Goal: Transaction & Acquisition: Purchase product/service

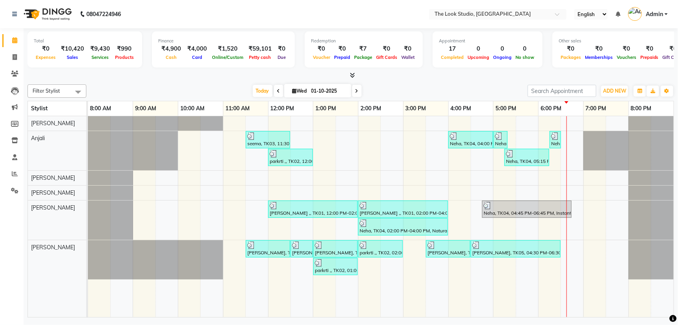
click at [408, 134] on div "seema, TK03, 11:30 AM-12:30 PM, Threading - Eyebrow Neha, TK04, 04:00 PM-05:00 …" at bounding box center [380, 216] width 585 height 201
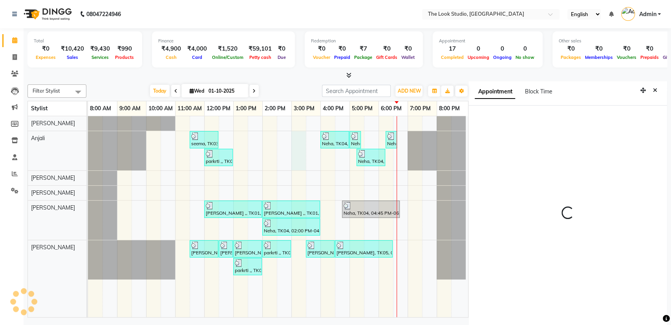
scroll to position [3, 0]
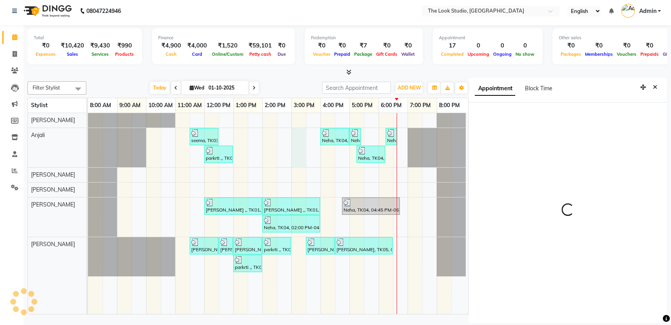
select select "900"
select select "45012"
select select "tentative"
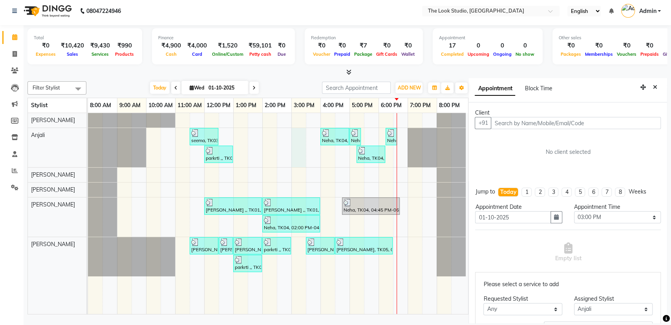
click at [516, 124] on input "text" at bounding box center [575, 123] width 170 height 12
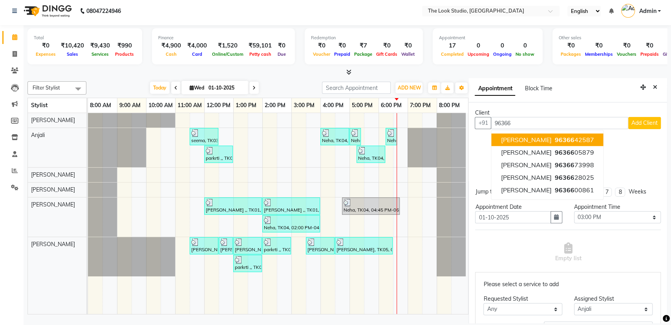
click at [554, 136] on span "96366" at bounding box center [564, 140] width 20 height 8
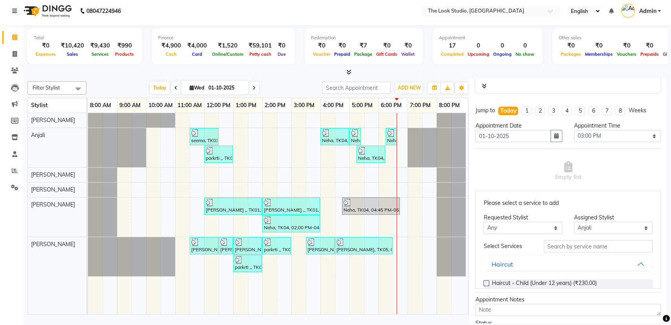
scroll to position [108, 0]
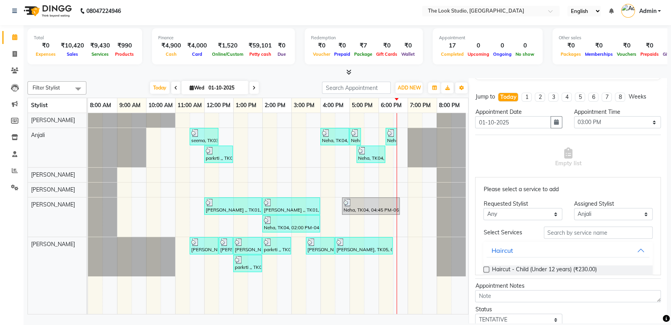
type input "9636642587"
click at [587, 231] on input "text" at bounding box center [597, 232] width 109 height 12
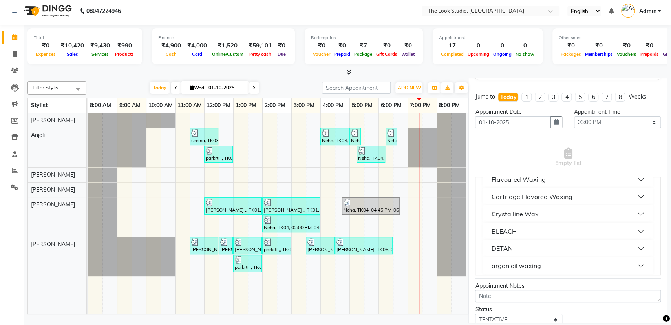
scroll to position [151, 0]
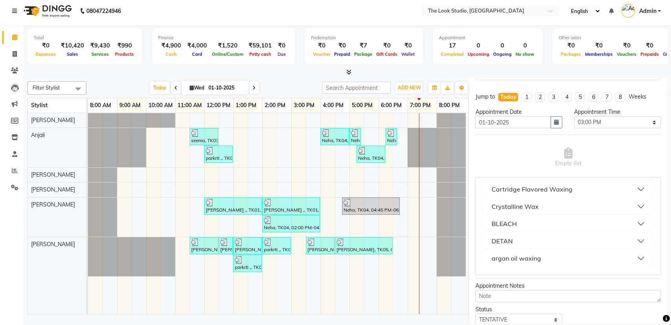
type input "full arms"
click at [625, 258] on button "argan oil waxing" at bounding box center [567, 258] width 163 height 14
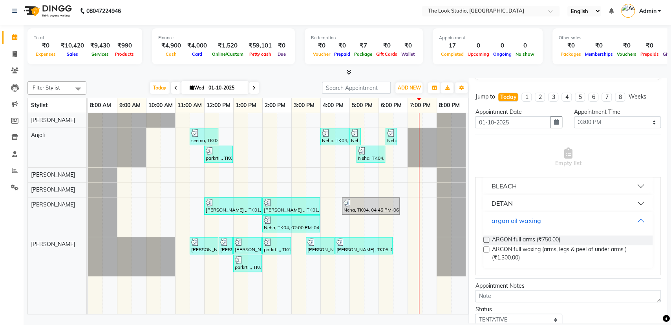
scroll to position [187, 0]
click at [485, 241] on label at bounding box center [486, 238] width 6 height 6
click at [485, 241] on input "checkbox" at bounding box center [485, 239] width 5 height 5
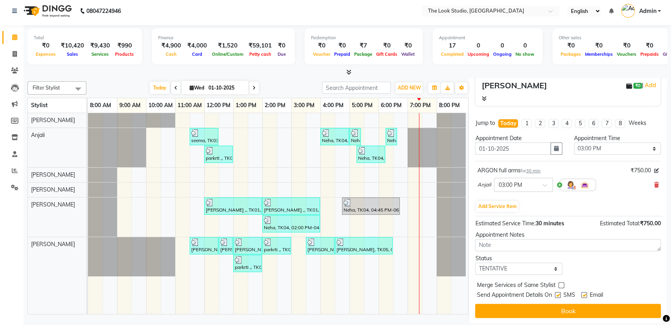
click at [560, 296] on label at bounding box center [557, 295] width 6 height 6
click at [559, 296] on input "checkbox" at bounding box center [556, 295] width 5 height 5
checkbox input "false"
click at [583, 291] on div "Email" at bounding box center [595, 296] width 28 height 10
drag, startPoint x: 583, startPoint y: 294, endPoint x: 584, endPoint y: 299, distance: 5.5
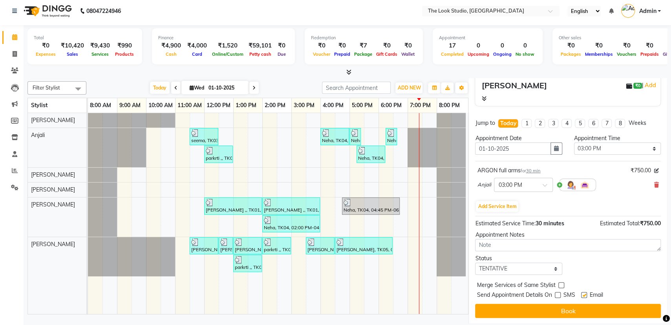
click at [583, 295] on label at bounding box center [584, 295] width 6 height 6
click at [583, 295] on input "checkbox" at bounding box center [583, 295] width 5 height 5
checkbox input "false"
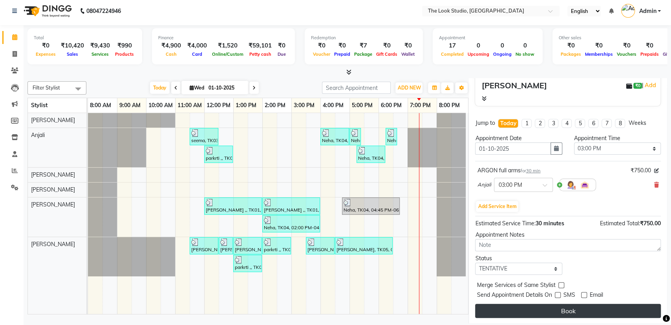
click at [585, 306] on button "Book" at bounding box center [568, 311] width 186 height 14
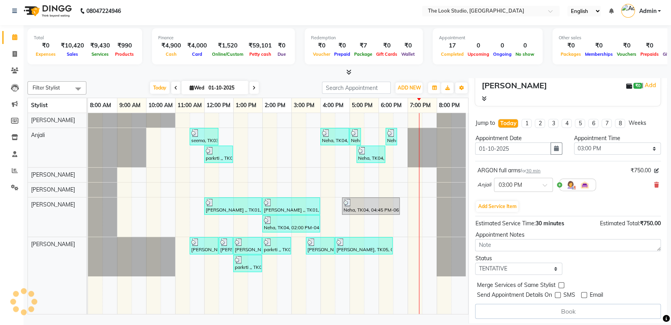
select select "45012"
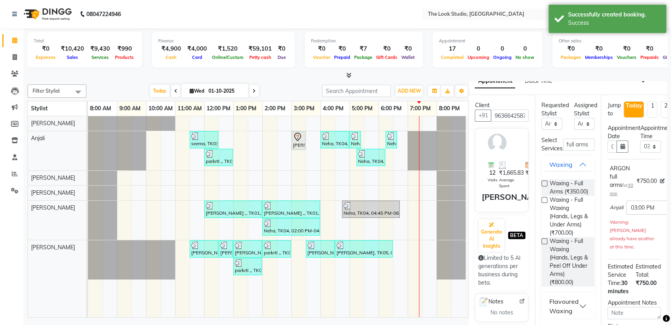
scroll to position [0, 0]
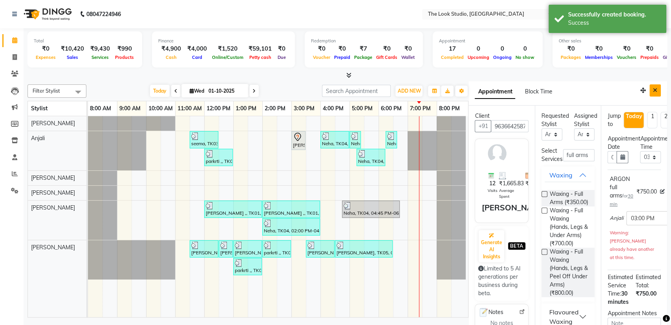
click at [652, 90] on button "Close" at bounding box center [654, 90] width 11 height 12
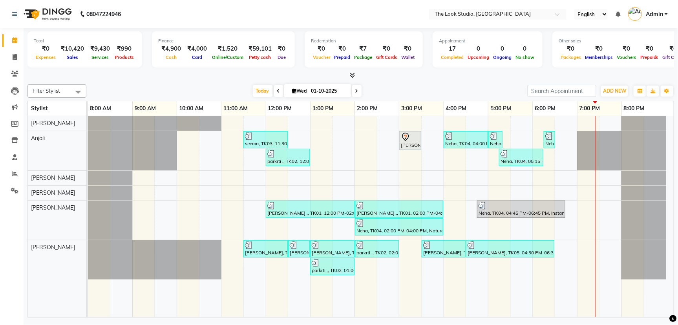
click at [536, 221] on div "seema, TK03, 11:30 AM-12:30 PM, Threading - Eyebrow [PERSON_NAME], TK07, 03:00 …" at bounding box center [380, 216] width 585 height 201
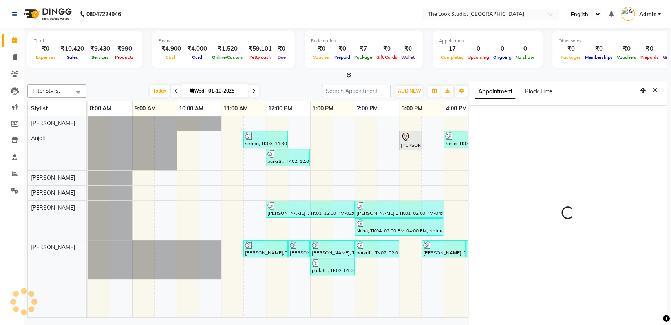
scroll to position [3, 0]
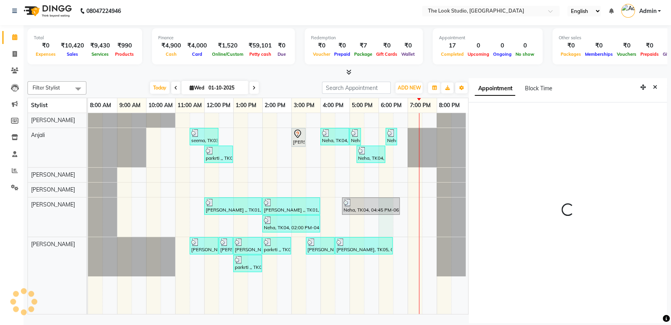
select select "1080"
select select "45010"
select select "tentative"
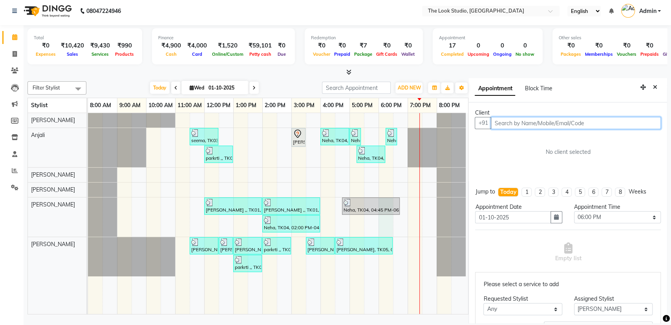
click at [526, 124] on input "text" at bounding box center [575, 123] width 170 height 12
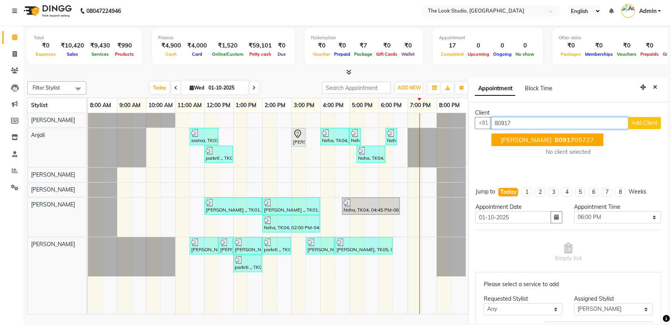
click at [567, 136] on ngb-highlight "80917 05727" at bounding box center [573, 140] width 41 height 8
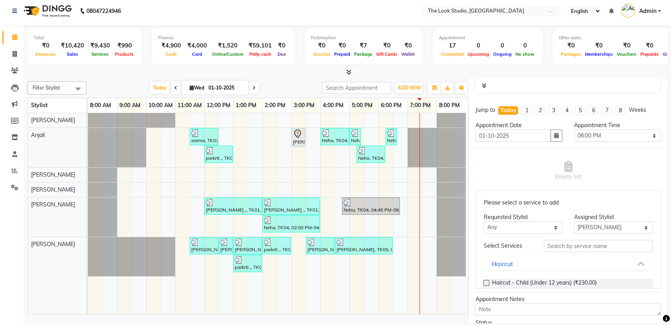
scroll to position [128, 0]
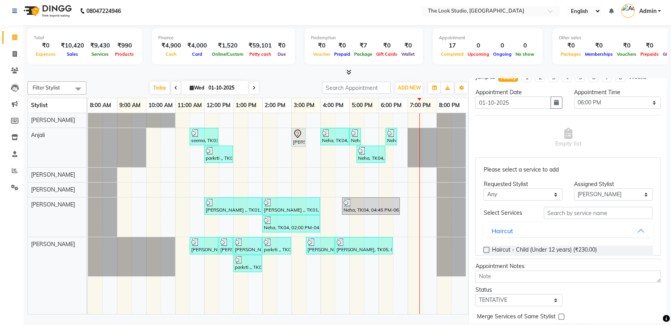
type input "8091705727"
click at [550, 211] on input "text" at bounding box center [597, 213] width 109 height 12
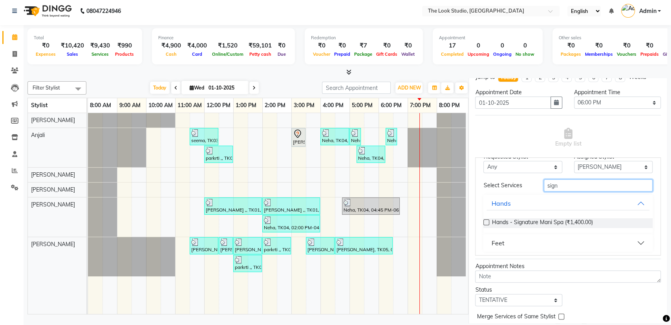
scroll to position [31, 0]
type input "sign"
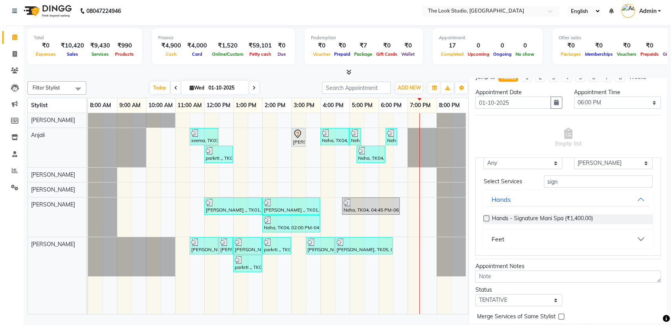
click at [629, 241] on button "Feet" at bounding box center [567, 239] width 163 height 14
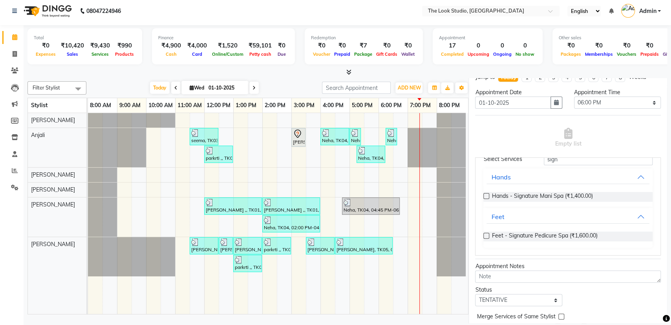
click at [484, 235] on label at bounding box center [486, 236] width 6 height 6
click at [484, 235] on input "checkbox" at bounding box center [485, 236] width 5 height 5
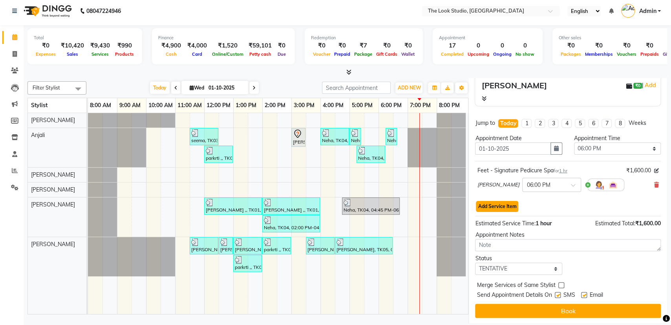
click at [485, 205] on button "Add Service Item" at bounding box center [497, 206] width 42 height 11
select select "45010"
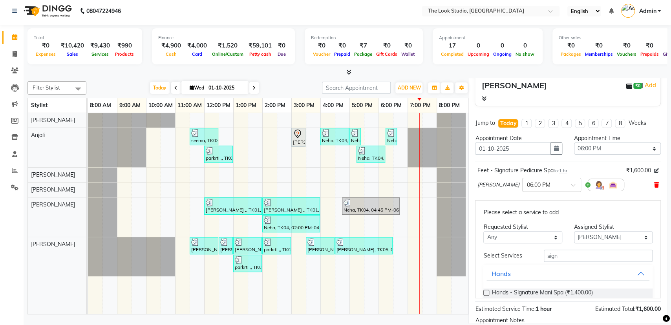
click at [654, 182] on icon at bounding box center [656, 184] width 5 height 5
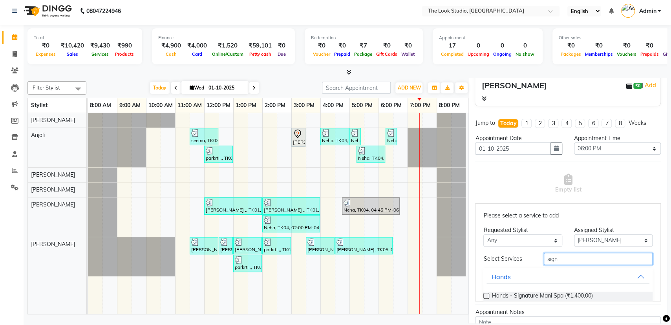
click at [560, 254] on input "sign" at bounding box center [597, 259] width 109 height 12
type input "s"
type input "touch"
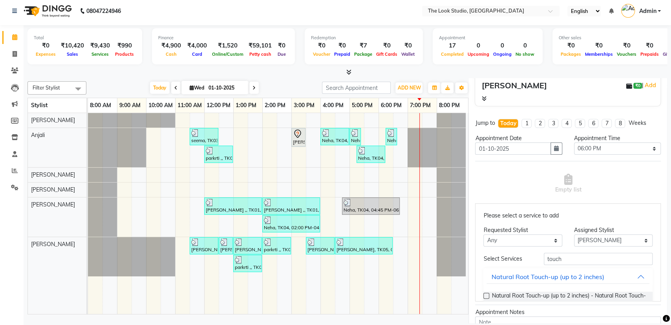
click at [486, 293] on label at bounding box center [486, 296] width 6 height 6
click at [486, 294] on input "checkbox" at bounding box center [485, 296] width 5 height 5
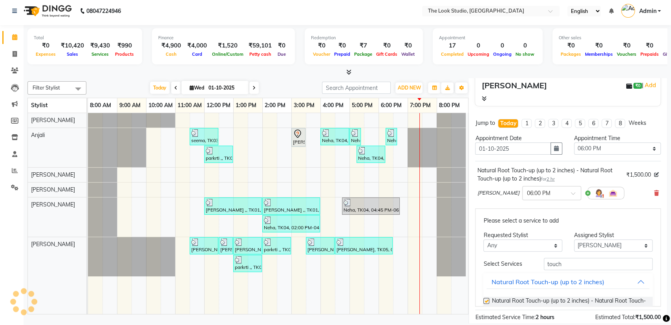
checkbox input "false"
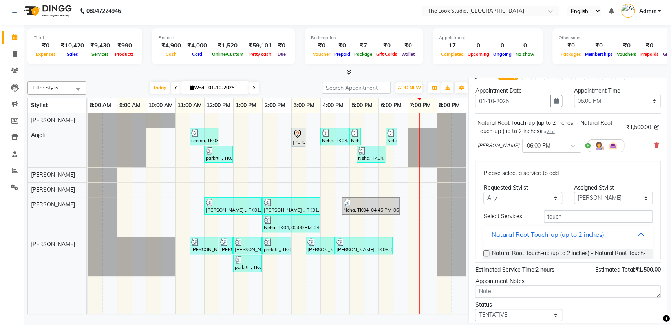
scroll to position [176, 0]
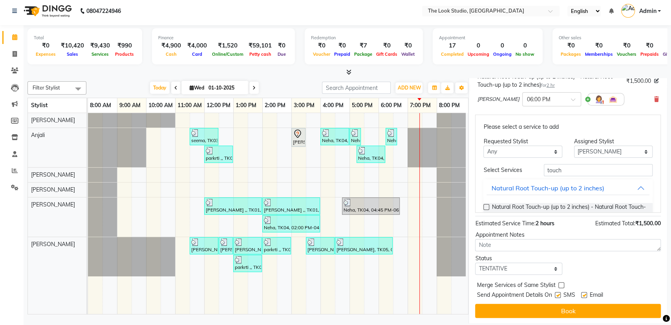
click at [556, 293] on label at bounding box center [557, 295] width 6 height 6
click at [556, 293] on input "checkbox" at bounding box center [556, 295] width 5 height 5
checkbox input "false"
click at [581, 292] on label at bounding box center [584, 295] width 6 height 6
click at [581, 293] on input "checkbox" at bounding box center [583, 295] width 5 height 5
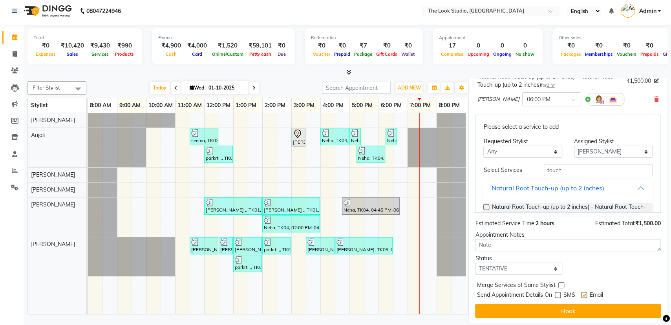
checkbox input "false"
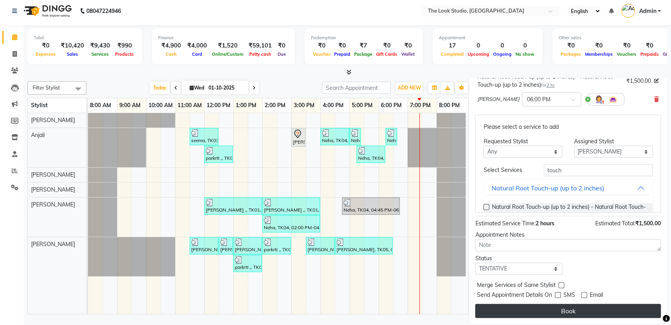
click at [582, 310] on button "Book" at bounding box center [568, 311] width 186 height 14
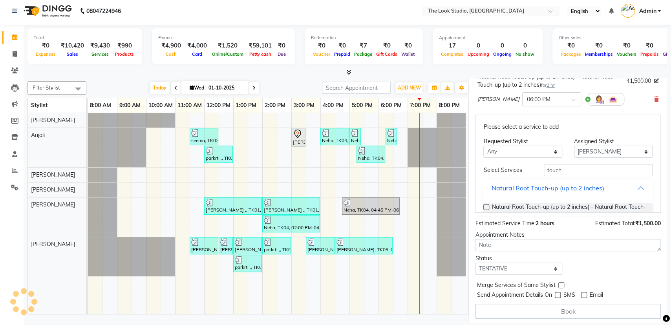
select select "45010"
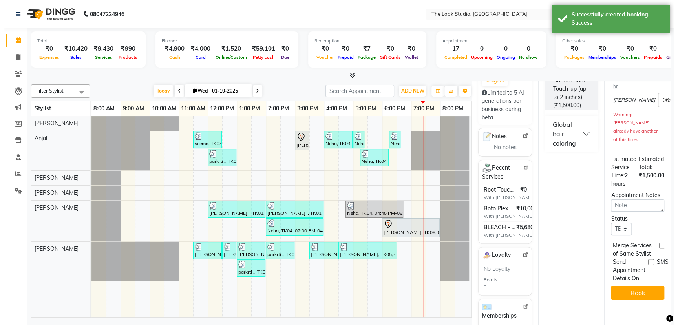
scroll to position [0, 0]
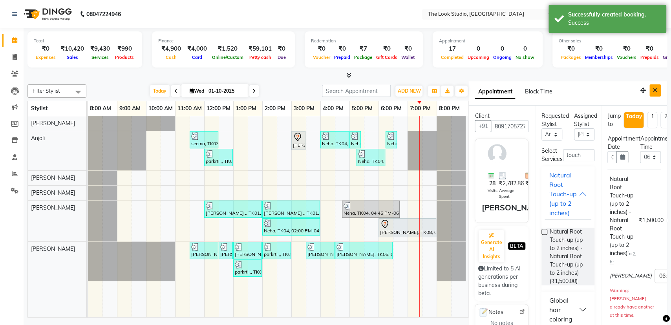
click at [652, 92] on icon "Close" at bounding box center [654, 89] width 4 height 5
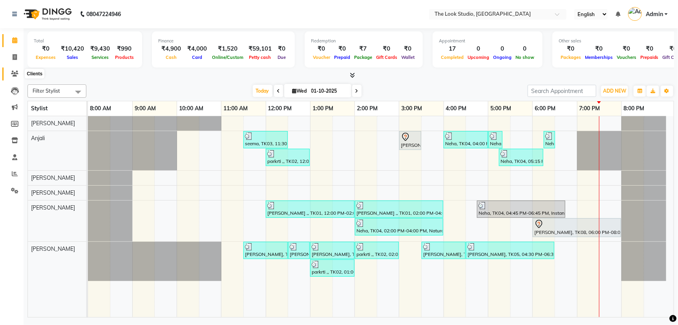
click at [14, 72] on icon at bounding box center [14, 74] width 7 height 6
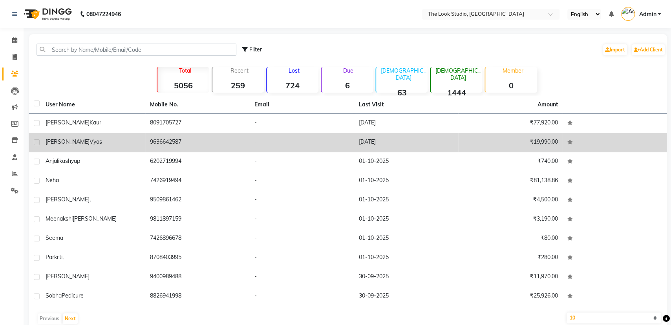
click at [94, 147] on td "[PERSON_NAME]" at bounding box center [93, 142] width 104 height 19
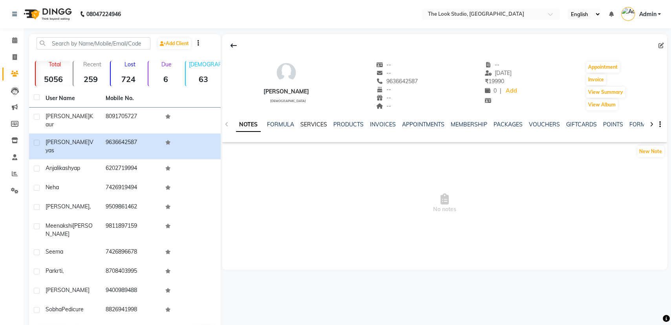
click at [305, 123] on link "SERVICES" at bounding box center [313, 124] width 27 height 7
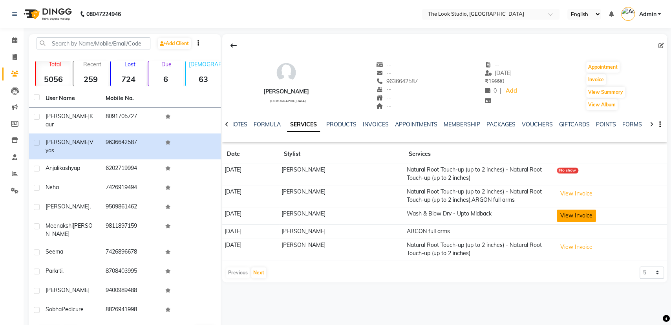
click at [578, 212] on button "View Invoice" at bounding box center [575, 216] width 39 height 12
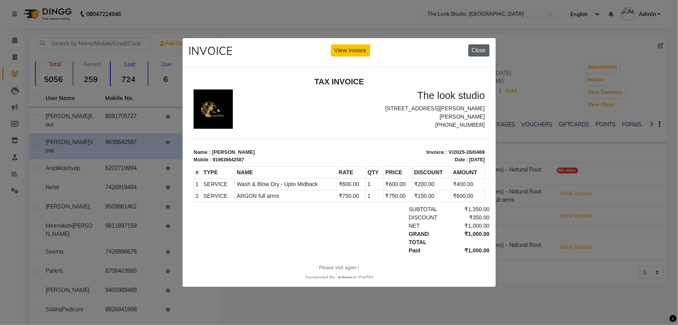
click at [481, 44] on button "Close" at bounding box center [478, 50] width 21 height 12
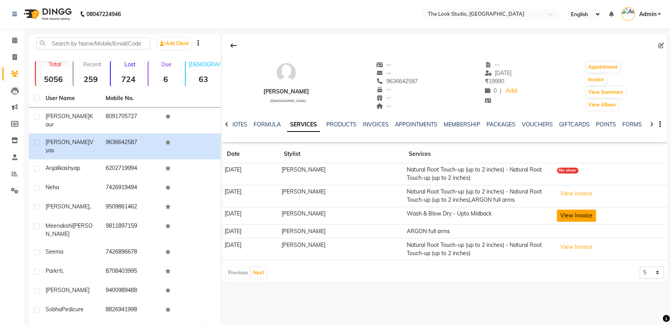
click at [580, 216] on button "View Invoice" at bounding box center [575, 216] width 39 height 12
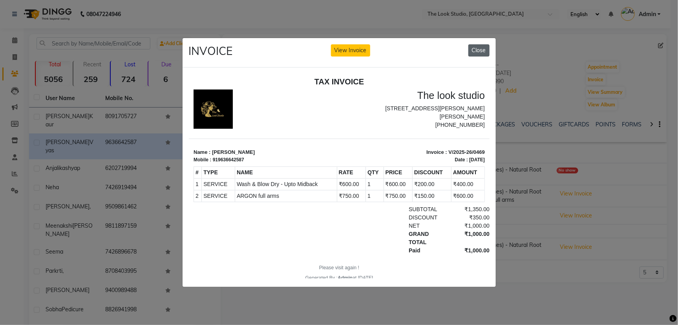
click at [479, 51] on button "Close" at bounding box center [478, 50] width 21 height 12
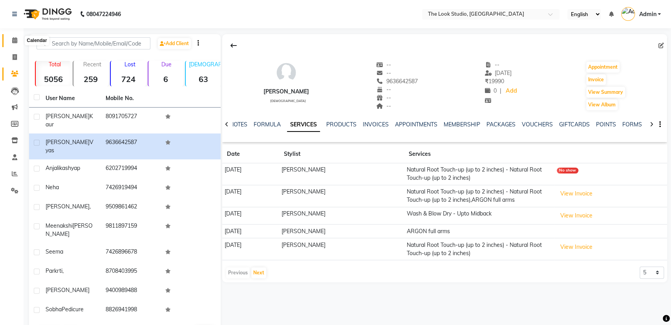
click at [14, 39] on icon at bounding box center [14, 40] width 5 height 6
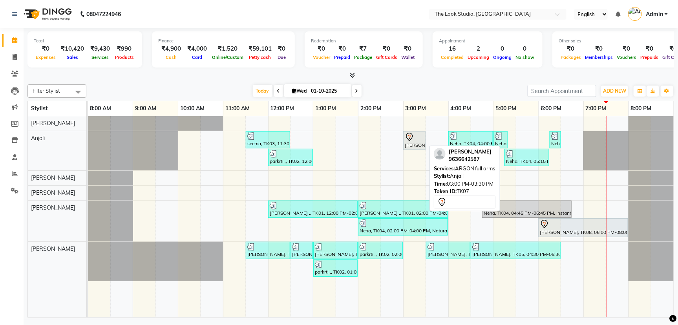
click at [410, 142] on div "[PERSON_NAME], TK07, 03:00 PM-03:30 PM, ARGON full arms" at bounding box center [414, 140] width 21 height 16
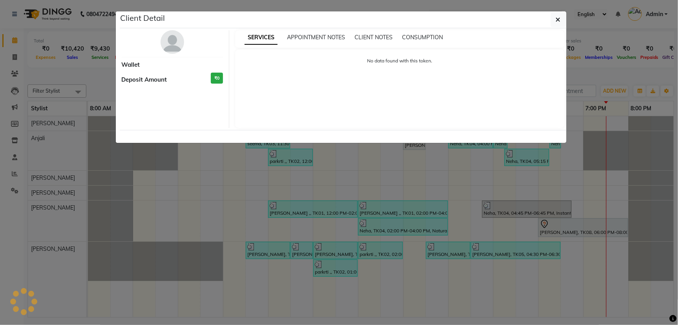
select select "7"
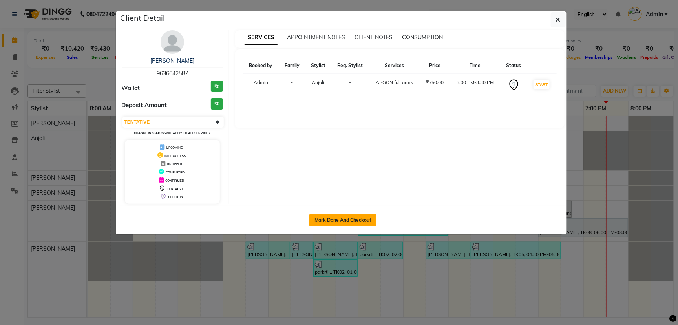
click at [352, 224] on button "Mark Done And Checkout" at bounding box center [342, 220] width 67 height 13
select select "service"
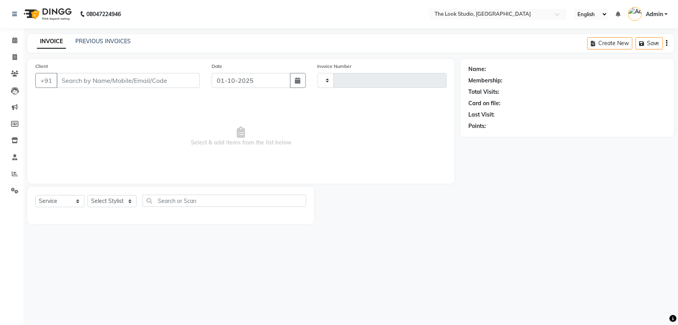
type input "0914"
select select "6149"
select select "product"
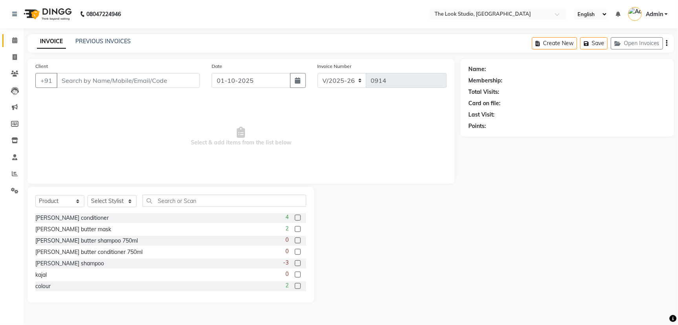
type input "9636642587"
select select "45012"
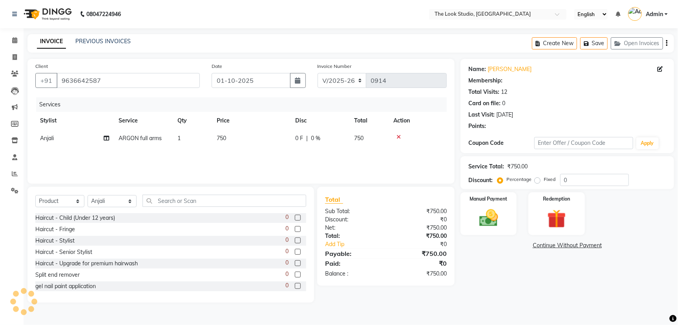
click at [300, 138] on span "0 F" at bounding box center [299, 138] width 8 height 8
select select "45012"
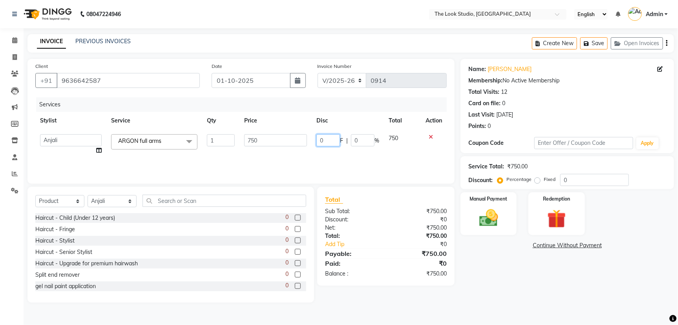
click at [321, 137] on input "0" at bounding box center [328, 140] width 24 height 12
click at [323, 137] on input "0" at bounding box center [328, 140] width 24 height 12
type input "150"
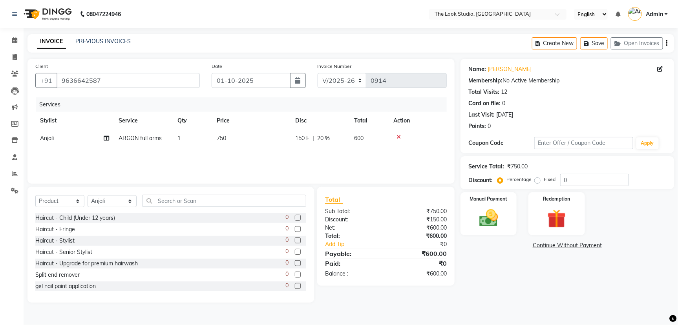
click at [343, 153] on div "Services Stylist Service Qty Price Disc Total Action Anjali ARGON full arms 1 7…" at bounding box center [240, 136] width 411 height 78
click at [13, 74] on icon at bounding box center [14, 74] width 7 height 6
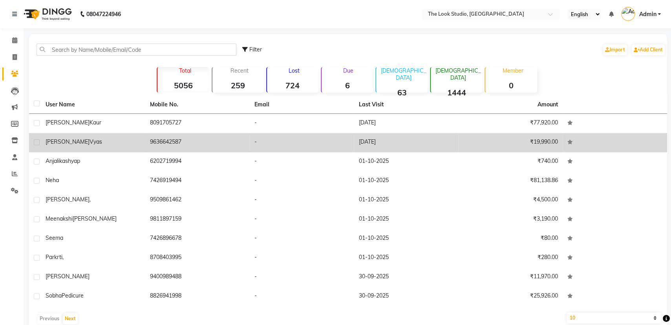
click at [161, 138] on td "9636642587" at bounding box center [197, 142] width 104 height 19
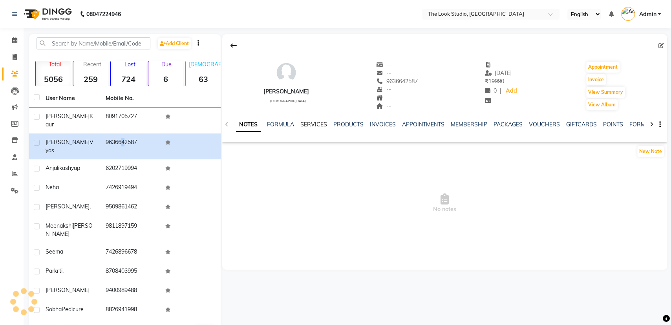
click at [316, 123] on link "SERVICES" at bounding box center [313, 124] width 27 height 7
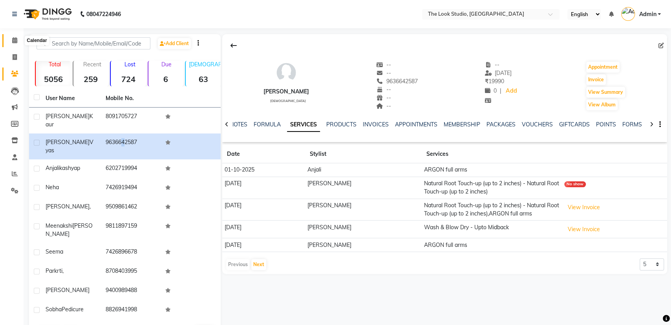
click at [14, 37] on span at bounding box center [15, 40] width 14 height 9
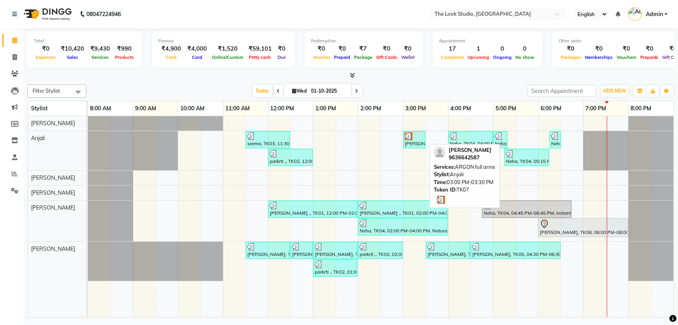
click at [410, 141] on div "[PERSON_NAME], TK07, 03:00 PM-03:30 PM, ARGON full arms" at bounding box center [414, 139] width 21 height 15
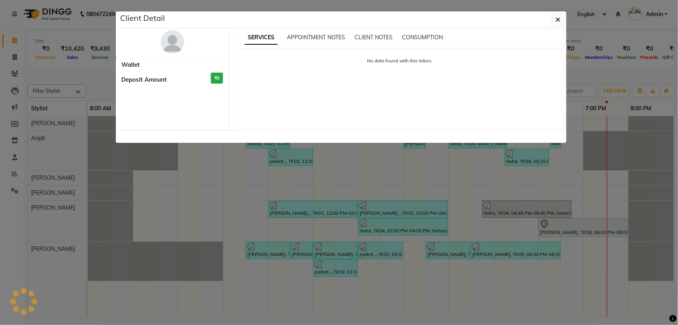
select select "3"
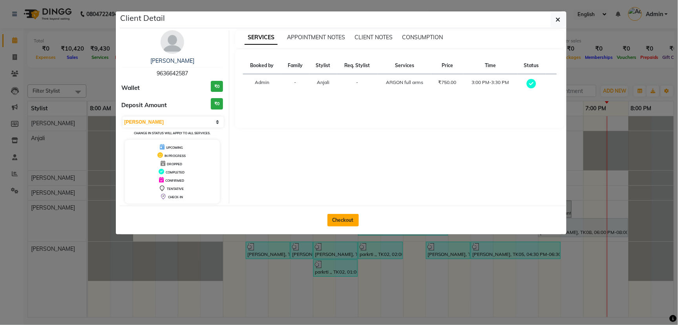
click at [341, 221] on button "Checkout" at bounding box center [342, 220] width 31 height 13
select select "service"
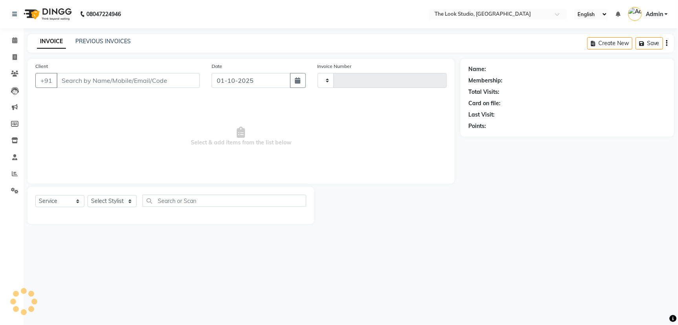
type input "0914"
select select "6149"
select select "product"
type input "9636642587"
select select "45012"
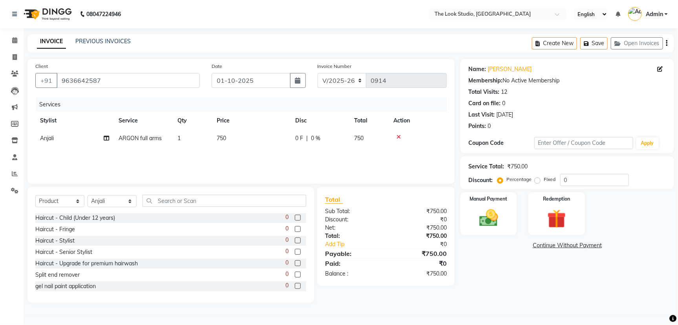
click at [300, 136] on span "0 F" at bounding box center [299, 138] width 8 height 8
select select "45012"
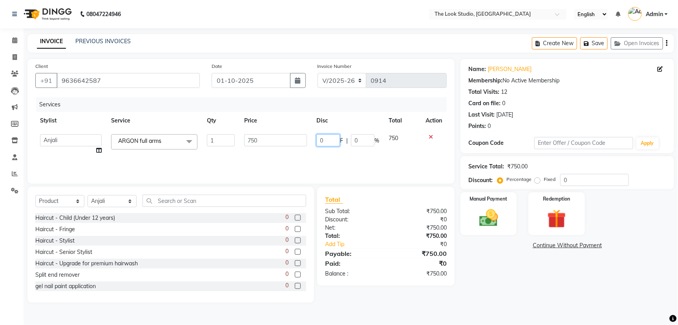
click at [334, 142] on input "0" at bounding box center [328, 140] width 24 height 12
type input "150"
click at [335, 146] on input "150" at bounding box center [328, 140] width 24 height 12
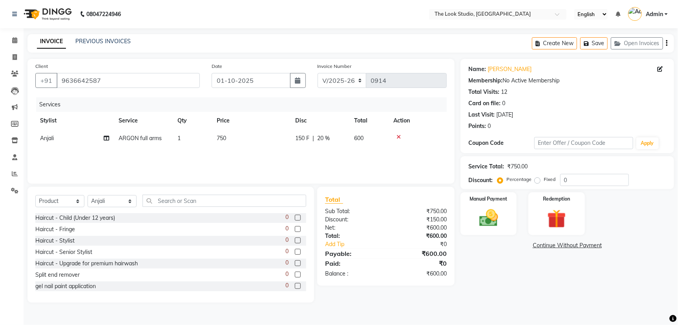
click at [337, 149] on div "Services Stylist Service Qty Price Disc Total Action Anjali ARGON full arms 1 7…" at bounding box center [240, 136] width 411 height 78
click at [503, 224] on img at bounding box center [488, 218] width 32 height 22
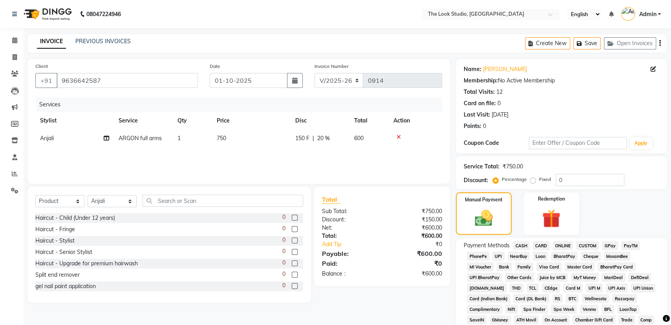
click at [499, 255] on span "UPI" at bounding box center [498, 255] width 12 height 9
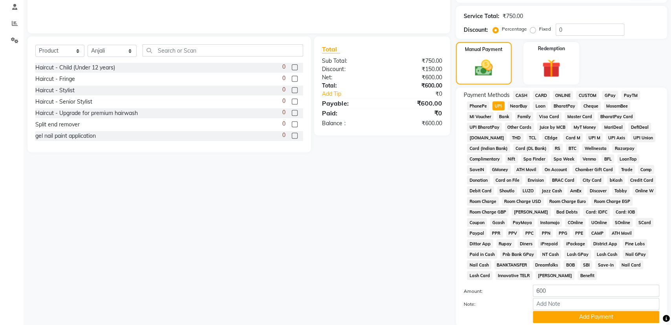
scroll to position [175, 0]
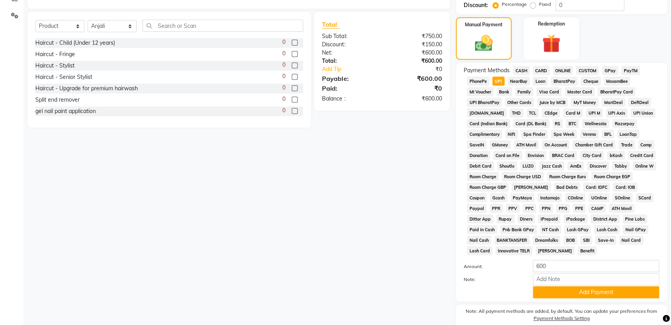
click at [574, 287] on button "Add Payment" at bounding box center [595, 292] width 126 height 12
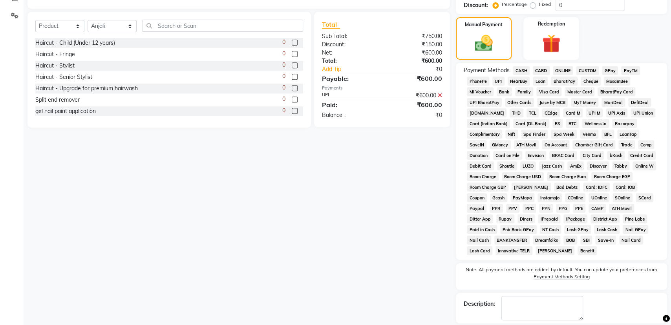
scroll to position [211, 0]
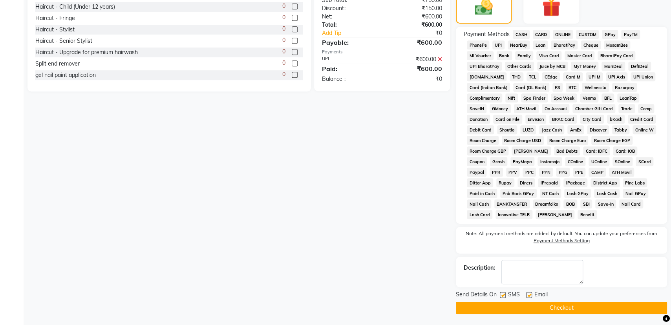
drag, startPoint x: 499, startPoint y: 293, endPoint x: 505, endPoint y: 295, distance: 6.5
click at [499, 293] on div "Send Details On SMS Email" at bounding box center [561, 295] width 211 height 10
click at [504, 295] on label at bounding box center [502, 295] width 6 height 6
click at [504, 295] on input "checkbox" at bounding box center [501, 295] width 5 height 5
checkbox input "false"
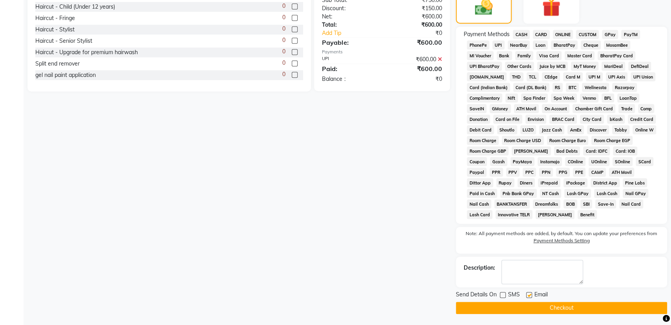
click at [526, 295] on label at bounding box center [529, 295] width 6 height 6
click at [526, 295] on input "checkbox" at bounding box center [528, 295] width 5 height 5
checkbox input "false"
click at [536, 303] on button "Checkout" at bounding box center [561, 308] width 211 height 12
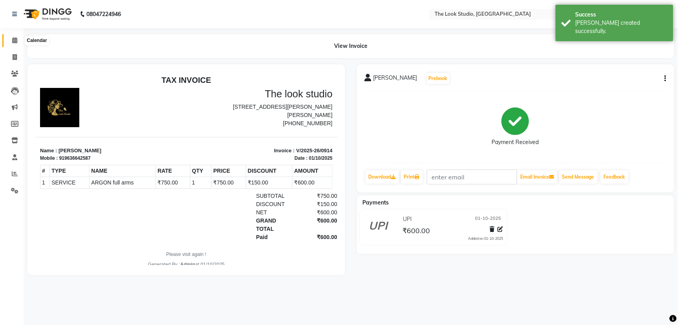
click at [16, 40] on icon at bounding box center [14, 40] width 5 height 6
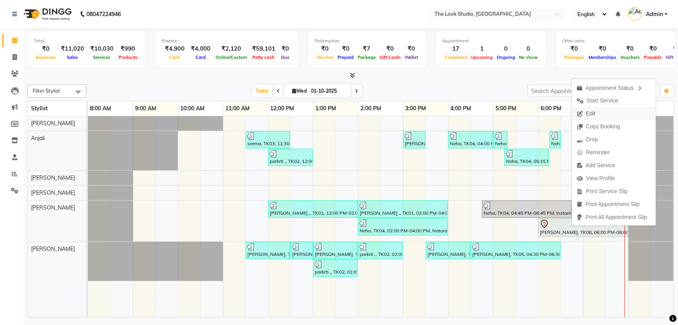
click at [603, 114] on button "Edit" at bounding box center [614, 113] width 84 height 13
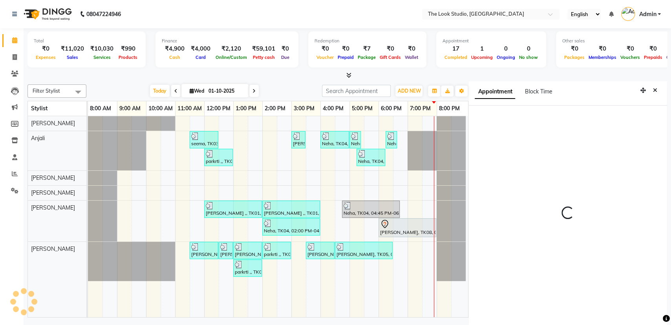
scroll to position [2, 0]
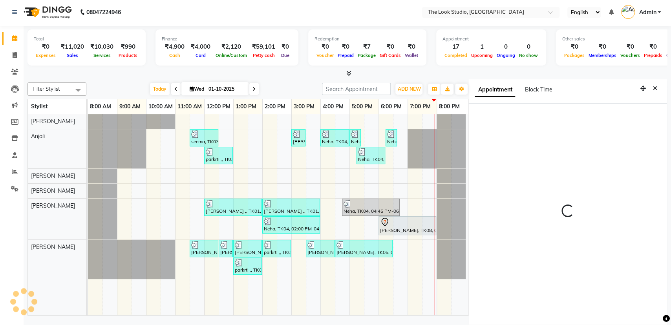
select select "tentative"
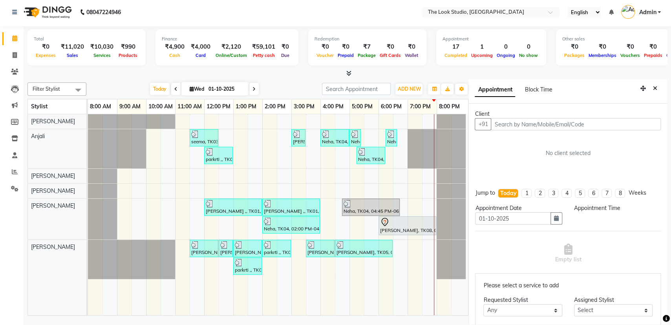
select select "45010"
select select "1080"
select select "3019"
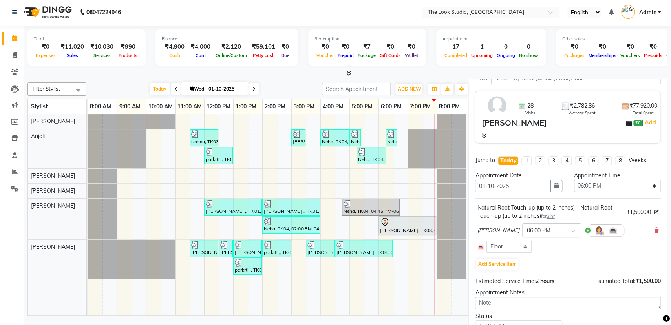
scroll to position [80, 0]
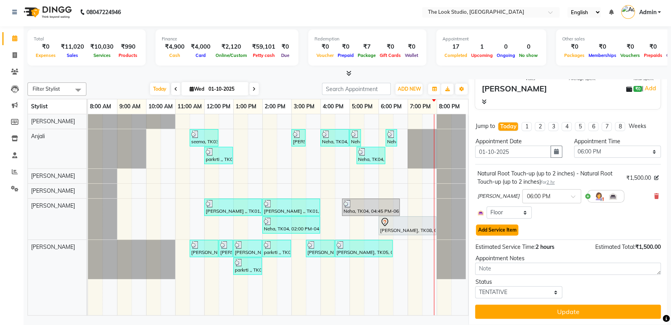
click at [503, 231] on button "Add Service Item" at bounding box center [497, 229] width 42 height 11
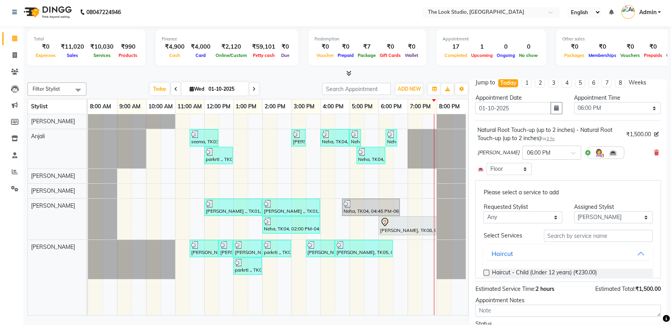
scroll to position [147, 0]
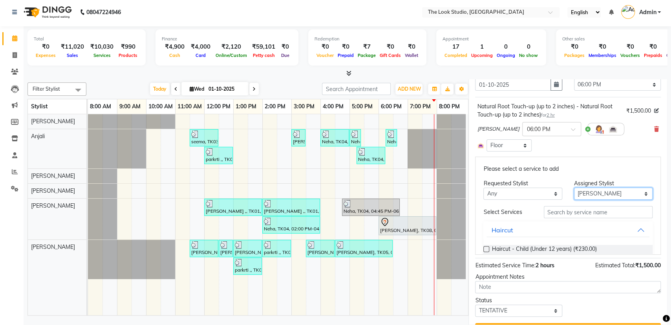
click at [591, 192] on select "Select [PERSON_NAME] [PERSON_NAME] [PERSON_NAME] [PERSON_NAME] [PERSON_NAME]" at bounding box center [613, 194] width 78 height 12
select select "84084"
click at [574, 200] on select "Select [PERSON_NAME] [PERSON_NAME] [PERSON_NAME] [PERSON_NAME] [PERSON_NAME]" at bounding box center [613, 194] width 78 height 12
click at [555, 210] on input "text" at bounding box center [597, 212] width 109 height 12
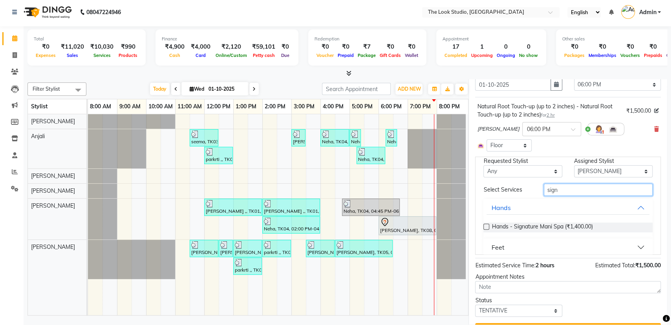
scroll to position [31, 0]
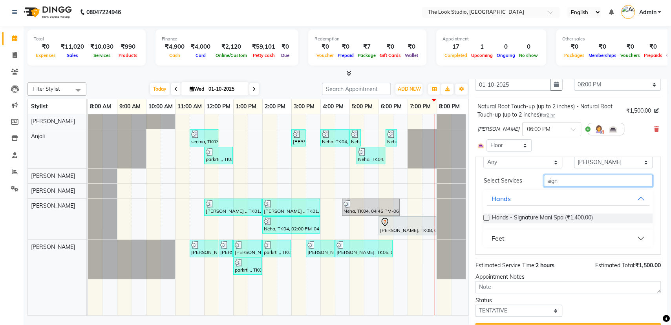
type input "sign"
click at [623, 237] on button "Feet" at bounding box center [567, 238] width 163 height 14
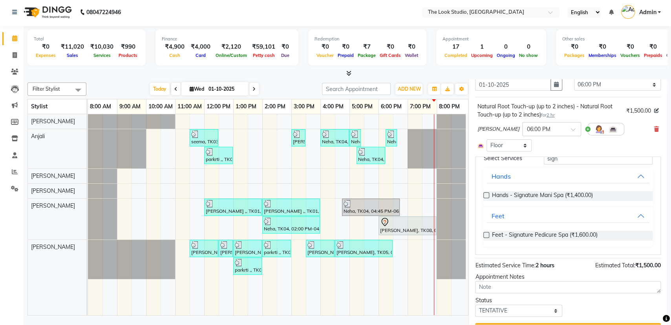
click at [485, 233] on label at bounding box center [486, 235] width 6 height 6
click at [485, 233] on input "checkbox" at bounding box center [485, 235] width 5 height 5
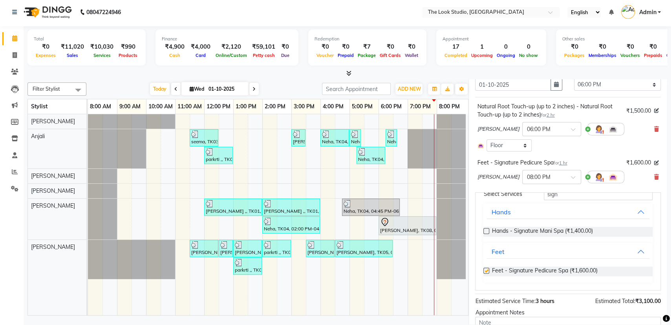
checkbox input "false"
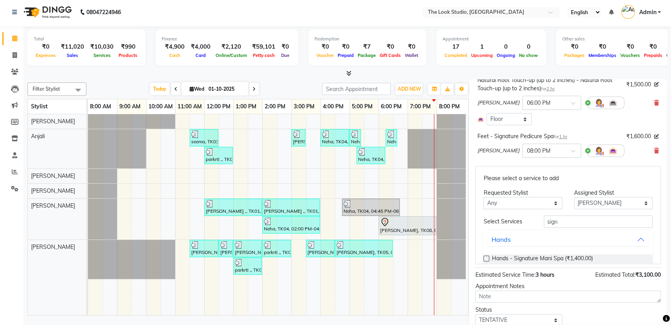
scroll to position [201, 0]
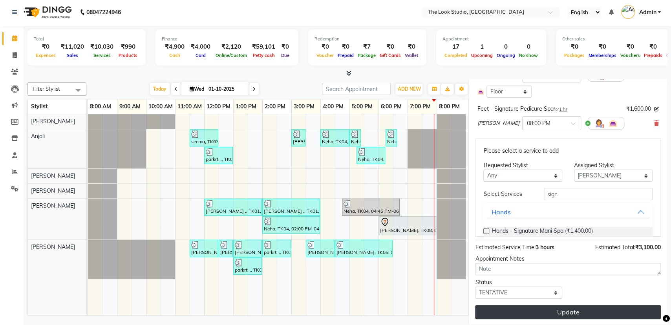
click at [591, 308] on button "Update" at bounding box center [568, 312] width 186 height 14
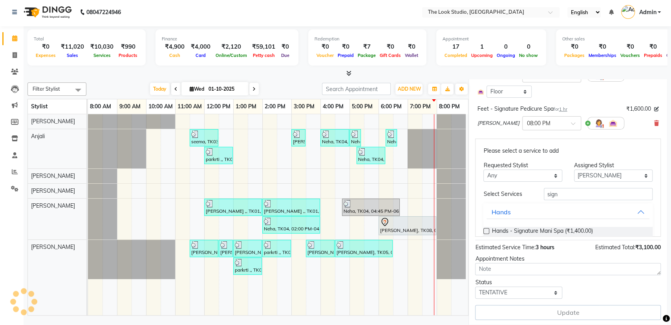
select select "84084"
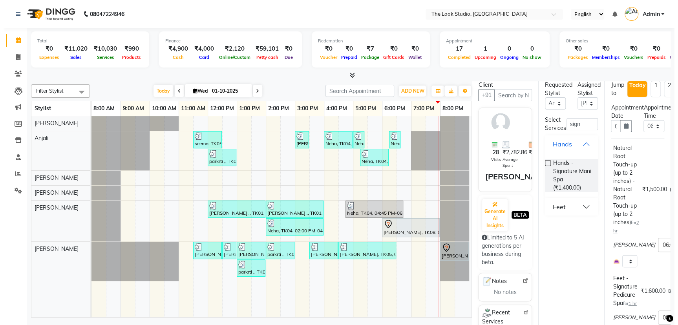
scroll to position [0, 0]
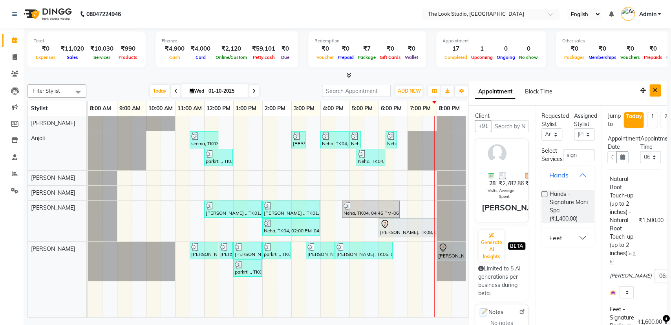
click at [652, 93] on icon "Close" at bounding box center [654, 89] width 4 height 5
click at [453, 93] on button "button" at bounding box center [447, 91] width 13 height 11
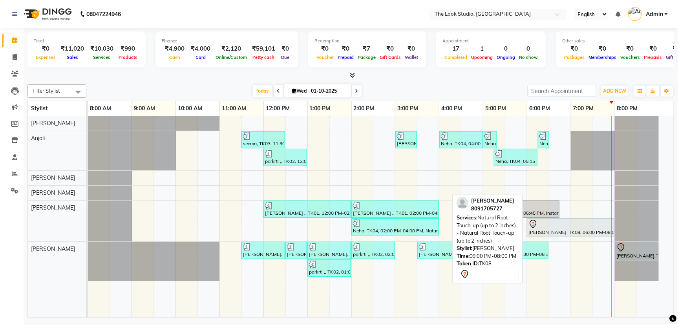
click at [565, 231] on div "[PERSON_NAME], TK08, 06:00 PM-08:00 PM, Natural Root Touch-up (up to 2 inches) …" at bounding box center [570, 227] width 86 height 16
select select "7"
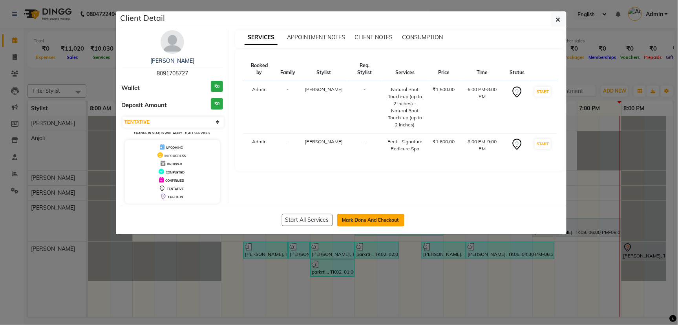
click at [359, 222] on button "Mark Done And Checkout" at bounding box center [370, 220] width 67 height 13
select select "service"
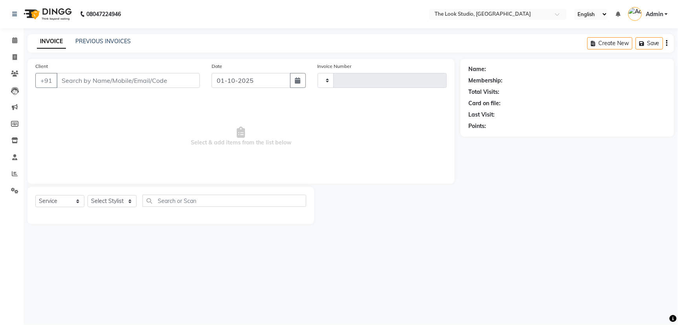
type input "0915"
select select "6149"
select select "product"
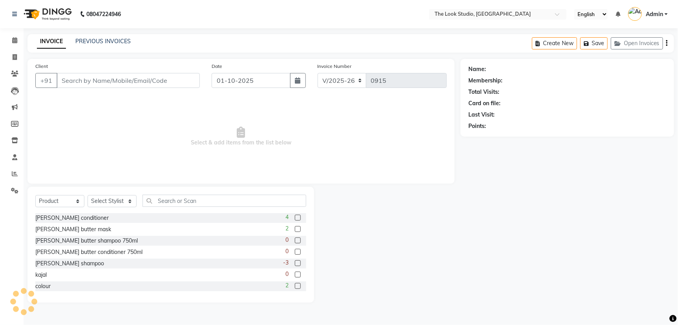
type input "8091705727"
select select "84084"
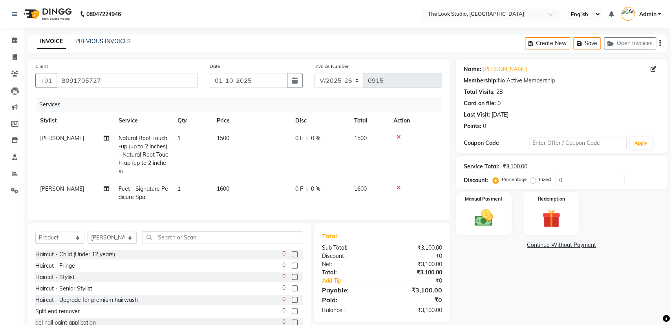
click at [301, 138] on span "0 F" at bounding box center [299, 138] width 8 height 8
select select "45010"
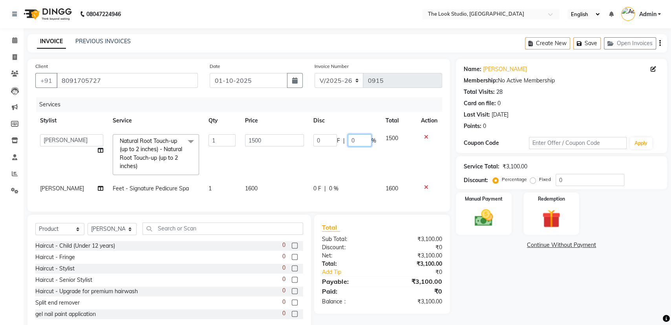
click at [353, 140] on input "0" at bounding box center [360, 140] width 24 height 12
type input "20"
click at [357, 158] on tr "[PERSON_NAME] [PERSON_NAME] Danish [PERSON_NAME] [PERSON_NAME] [PERSON_NAME] [P…" at bounding box center [238, 154] width 406 height 50
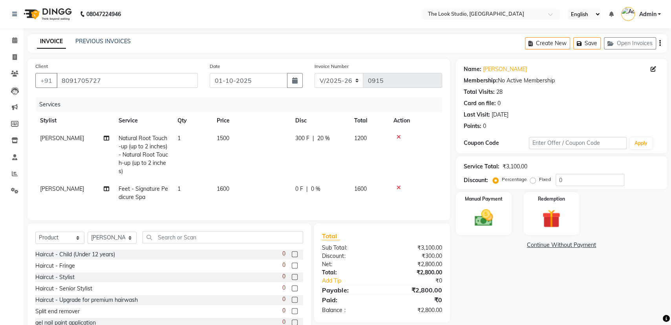
drag, startPoint x: 321, startPoint y: 186, endPoint x: 317, endPoint y: 192, distance: 7.6
click at [319, 187] on div "0 F | 0 %" at bounding box center [319, 189] width 49 height 8
select select "84084"
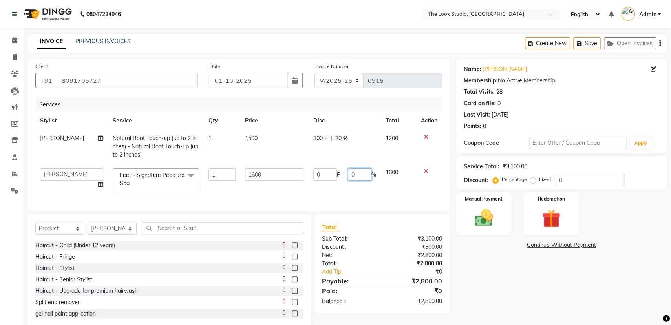
click at [354, 172] on input "0" at bounding box center [360, 174] width 24 height 12
type input "20"
click at [346, 185] on td "0 F | 20 %" at bounding box center [344, 180] width 72 height 33
select select "84084"
click at [328, 173] on input "320" at bounding box center [325, 174] width 24 height 12
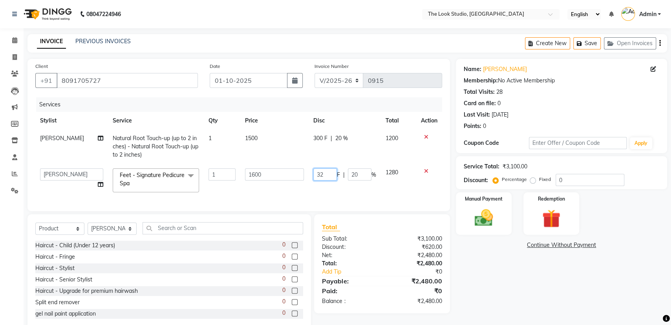
type input "3"
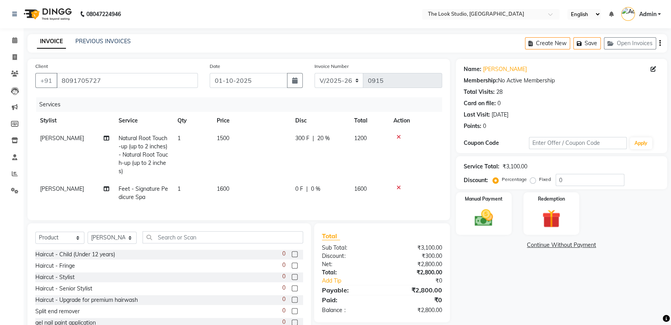
click at [311, 190] on span "0 %" at bounding box center [315, 189] width 9 height 8
select select "84084"
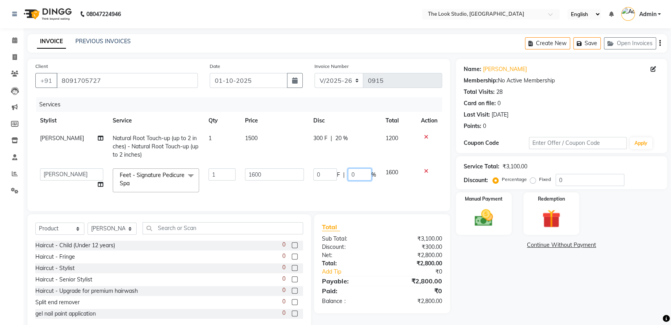
click at [356, 175] on input "0" at bounding box center [360, 174] width 24 height 12
type input "10"
click at [346, 189] on td "0 F | 10 %" at bounding box center [344, 180] width 72 height 33
select select "84084"
click at [358, 171] on input "10" at bounding box center [360, 174] width 24 height 12
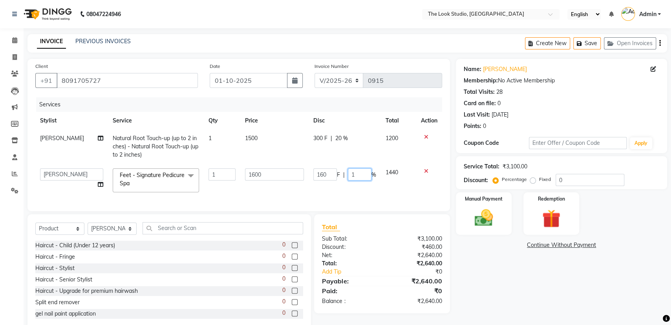
type input "15"
click at [363, 188] on tr "[PERSON_NAME] [PERSON_NAME] Danish [PERSON_NAME] [PERSON_NAME] [PERSON_NAME] [P…" at bounding box center [238, 180] width 406 height 33
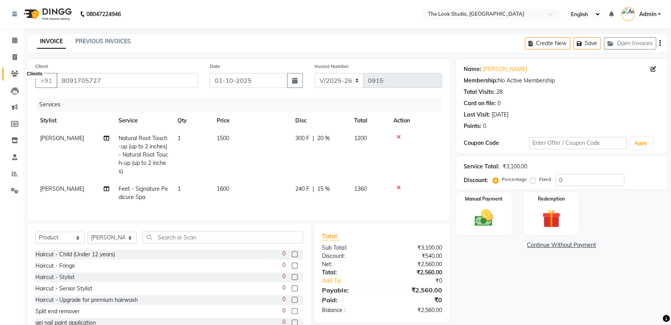
click at [18, 73] on span at bounding box center [15, 73] width 14 height 9
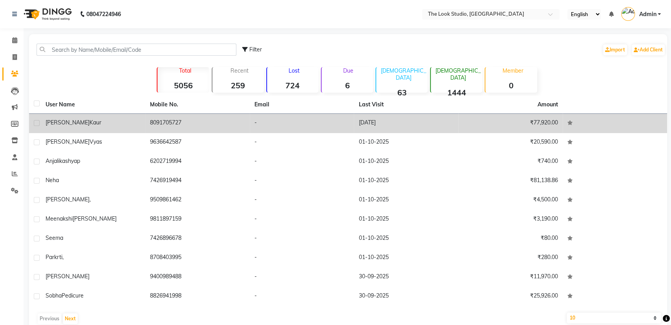
click at [71, 117] on td "[PERSON_NAME]" at bounding box center [93, 123] width 104 height 19
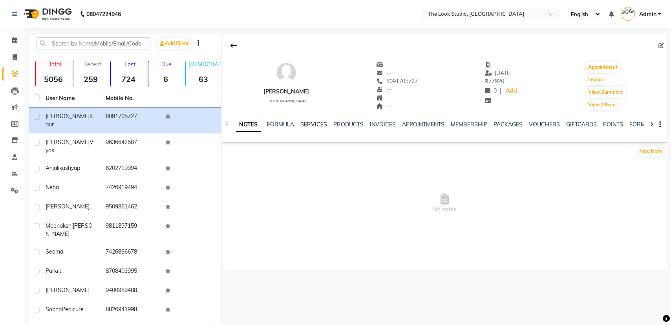
click at [313, 124] on link "SERVICES" at bounding box center [313, 124] width 27 height 7
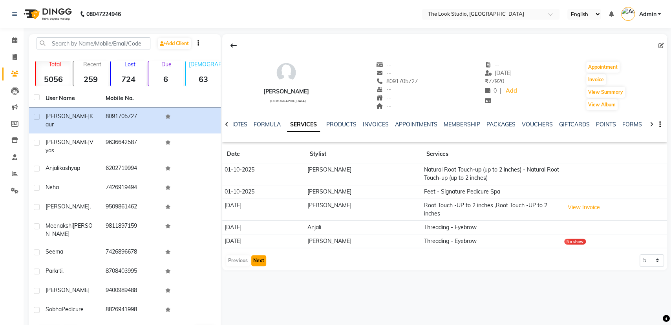
click at [257, 259] on button "Next" at bounding box center [258, 260] width 15 height 11
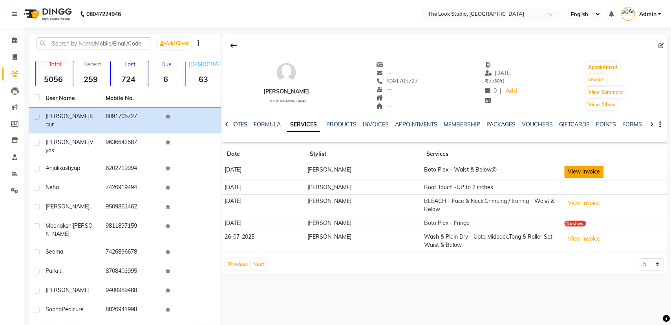
click at [582, 175] on button "View Invoice" at bounding box center [583, 172] width 39 height 12
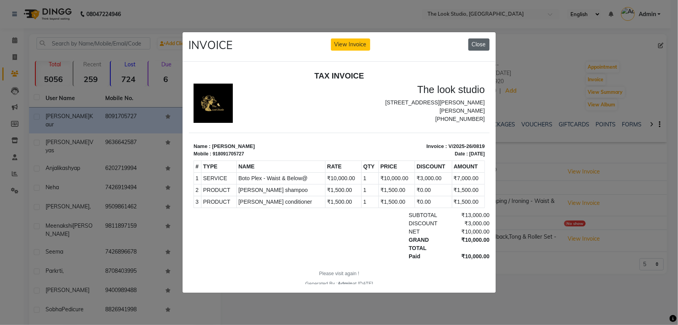
click at [479, 40] on button "Close" at bounding box center [478, 44] width 21 height 12
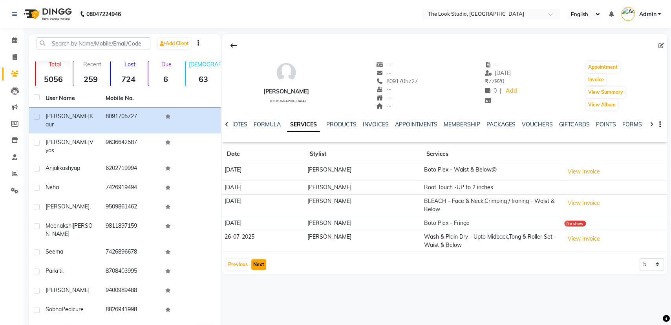
click at [252, 263] on button "Next" at bounding box center [258, 264] width 15 height 11
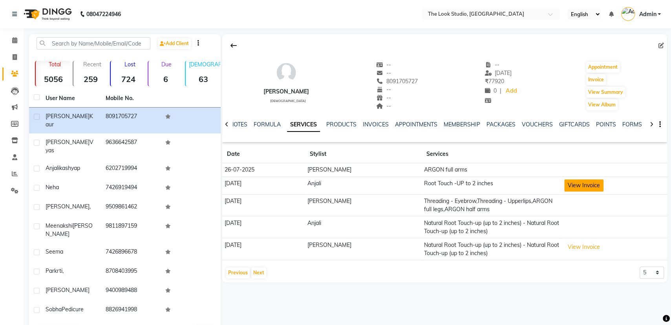
click at [592, 184] on button "View Invoice" at bounding box center [583, 185] width 39 height 12
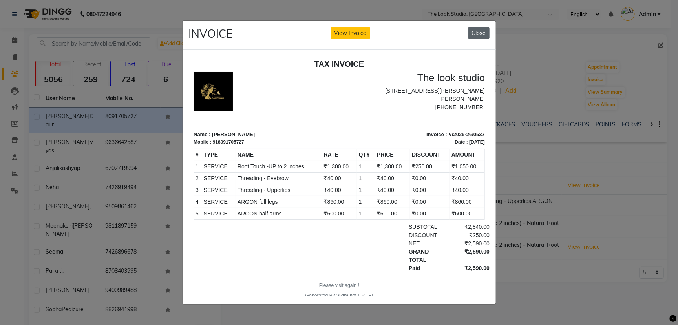
click at [480, 27] on button "Close" at bounding box center [478, 33] width 21 height 12
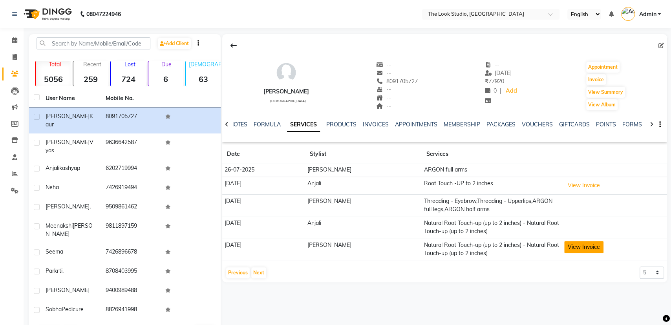
click at [569, 244] on button "View Invoice" at bounding box center [583, 247] width 39 height 12
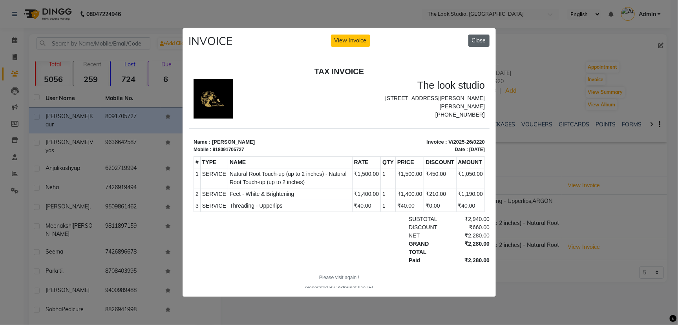
click at [478, 36] on button "Close" at bounding box center [478, 41] width 21 height 12
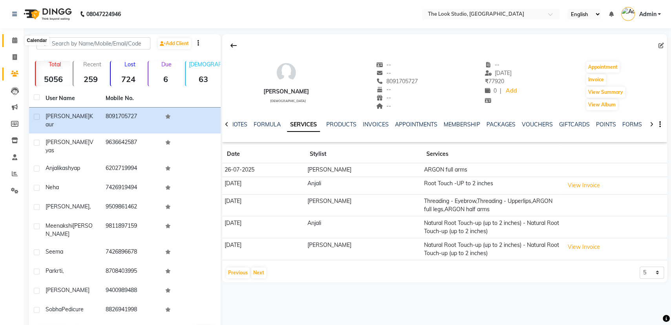
drag, startPoint x: 12, startPoint y: 39, endPoint x: 15, endPoint y: 42, distance: 5.0
click at [13, 39] on icon at bounding box center [14, 40] width 5 height 6
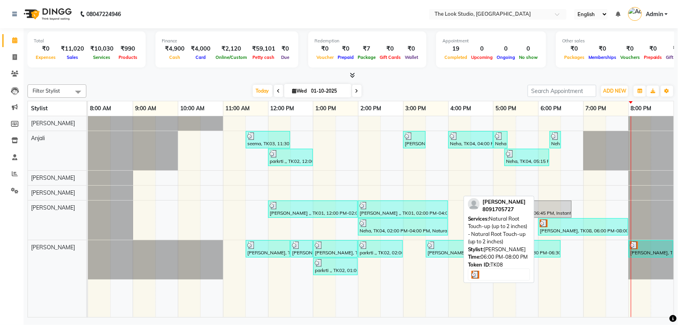
click at [590, 224] on div at bounding box center [582, 223] width 87 height 8
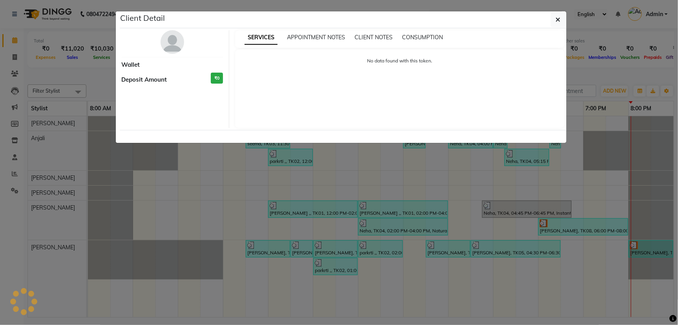
select select "3"
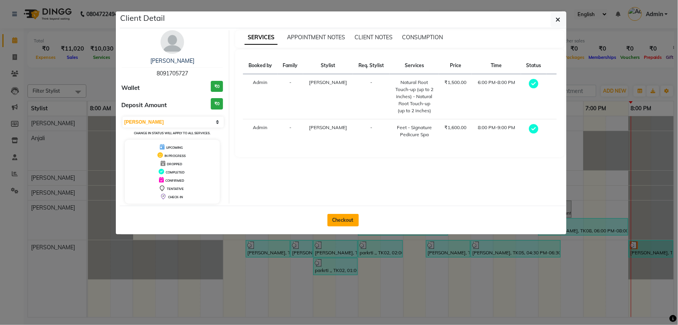
click at [348, 220] on button "Checkout" at bounding box center [342, 220] width 31 height 13
select select "service"
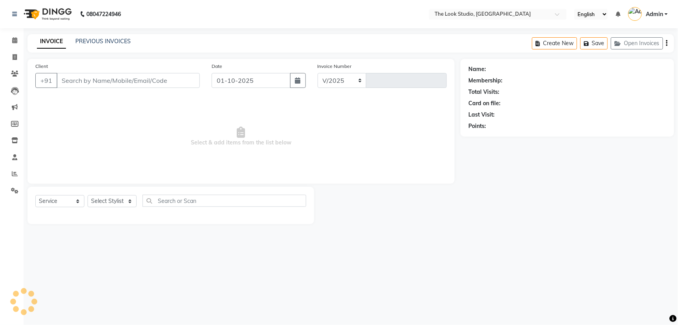
select select "6149"
type input "0915"
select select "product"
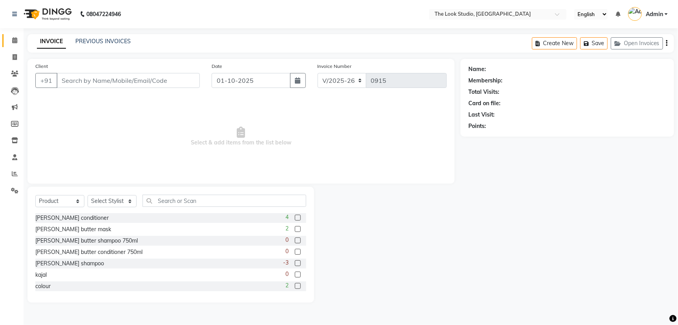
type input "8091705727"
select select "84084"
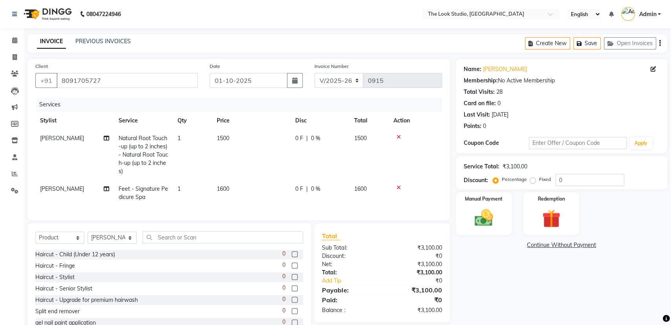
click at [317, 136] on span "0 %" at bounding box center [315, 138] width 9 height 8
select select "45010"
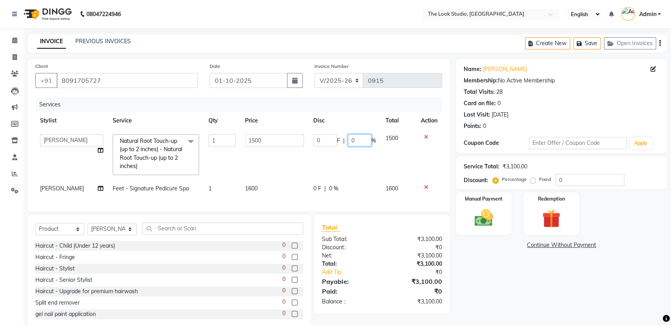
click at [357, 140] on input "0" at bounding box center [360, 140] width 24 height 12
type input "30"
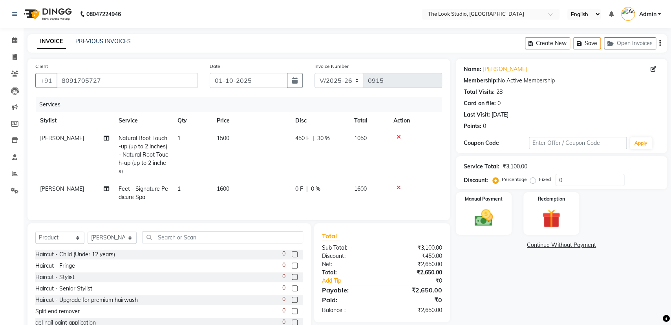
click at [379, 160] on td "1050" at bounding box center [368, 154] width 39 height 51
select select "45010"
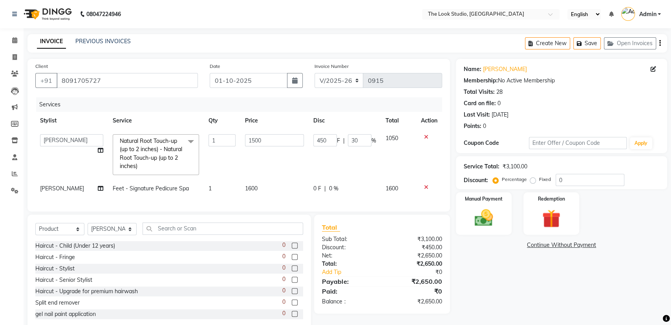
click at [330, 187] on span "0 %" at bounding box center [333, 188] width 9 height 8
select select "84084"
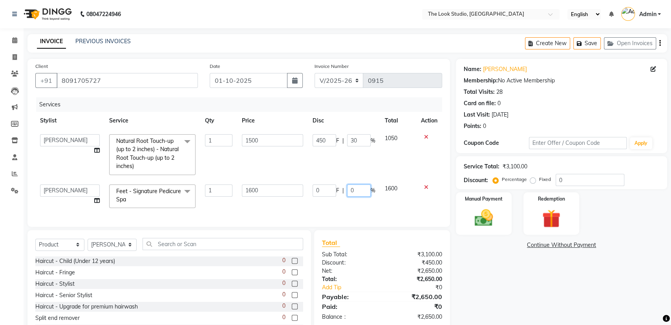
click at [355, 188] on input "0" at bounding box center [359, 190] width 24 height 12
type input "15"
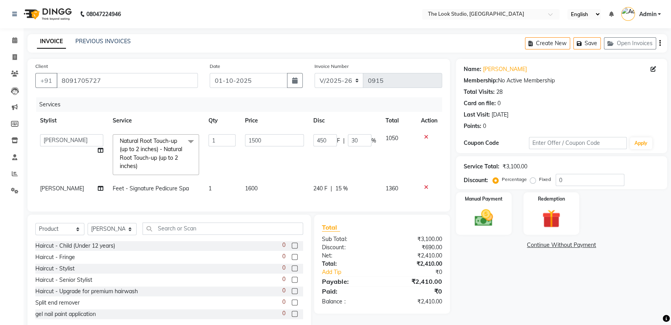
click at [358, 204] on div "Services Stylist Service Qty Price Disc Total Action [PERSON_NAME] [PERSON_NAME…" at bounding box center [238, 150] width 406 height 106
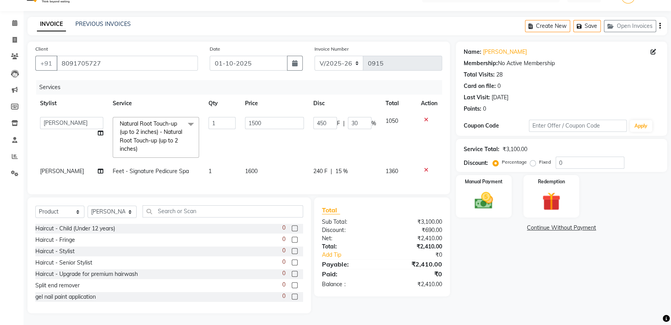
scroll to position [24, 0]
click at [70, 211] on select "Select Service Product Membership Package Voucher Prepaid Gift Card" at bounding box center [59, 212] width 49 height 12
select select "service"
click at [35, 206] on select "Select Service Product Membership Package Voucher Prepaid Gift Card" at bounding box center [59, 212] width 49 height 12
click at [103, 213] on select "Select Stylist [PERSON_NAME] [PERSON_NAME] Danish [PERSON_NAME] [PERSON_NAME] […" at bounding box center [111, 212] width 49 height 12
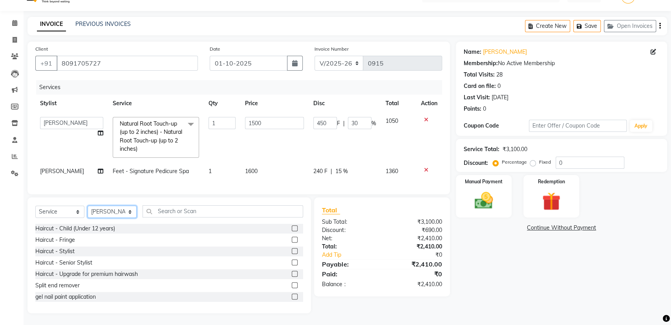
select select "45935"
click at [87, 206] on select "Select Stylist [PERSON_NAME] [PERSON_NAME] Danish [PERSON_NAME] [PERSON_NAME] […" at bounding box center [111, 212] width 49 height 12
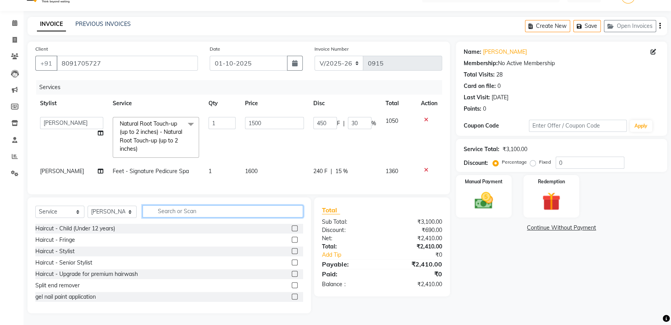
click at [181, 213] on input "text" at bounding box center [222, 211] width 160 height 12
type input "threa"
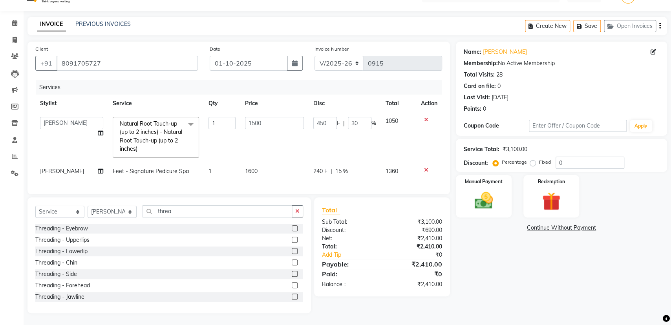
drag, startPoint x: 285, startPoint y: 239, endPoint x: 288, endPoint y: 248, distance: 9.3
click at [292, 239] on label at bounding box center [295, 240] width 6 height 6
click at [292, 239] on input "checkbox" at bounding box center [294, 239] width 5 height 5
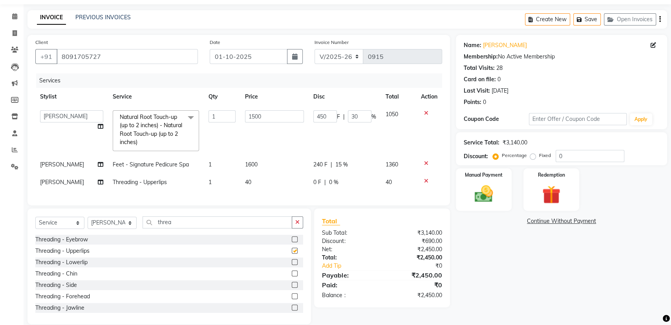
checkbox input "false"
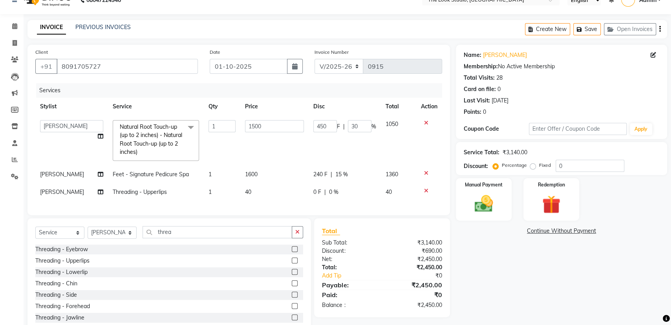
scroll to position [0, 0]
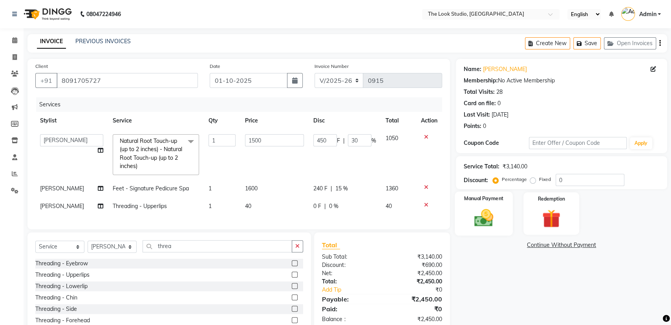
click at [487, 212] on img at bounding box center [483, 218] width 31 height 22
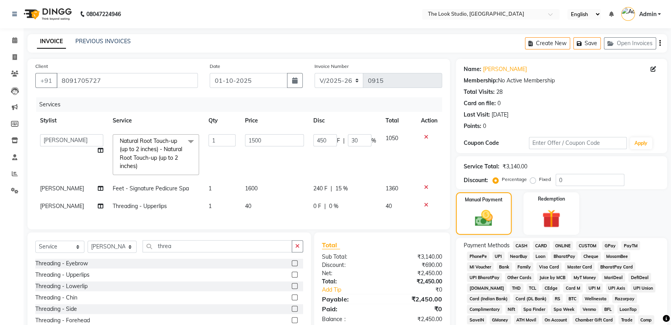
click at [543, 244] on span "CARD" at bounding box center [540, 245] width 17 height 9
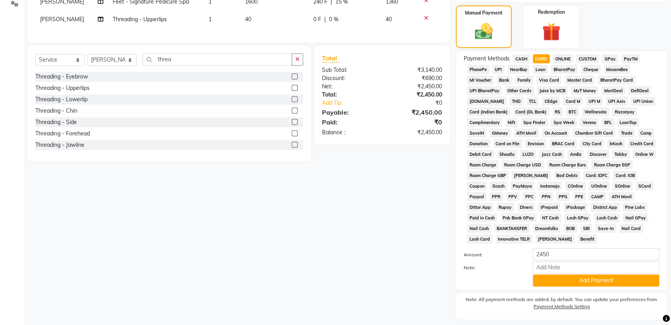
scroll to position [192, 0]
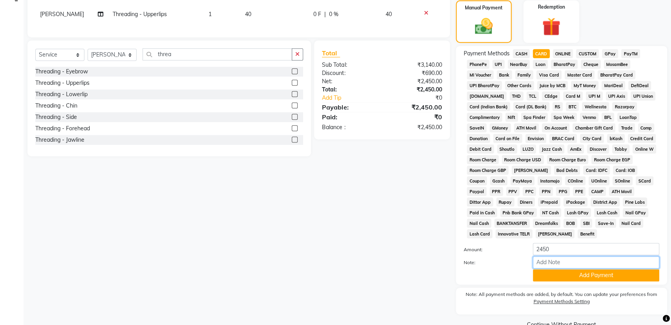
drag, startPoint x: 551, startPoint y: 260, endPoint x: 567, endPoint y: 242, distance: 24.5
click at [552, 260] on input "Note:" at bounding box center [595, 262] width 126 height 12
type input "card no - 9038"
click at [597, 276] on button "Add Payment" at bounding box center [595, 275] width 126 height 12
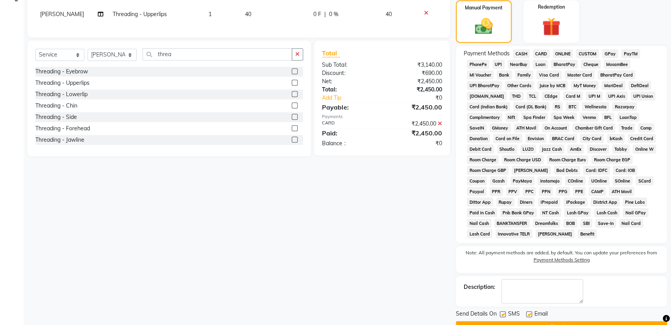
click at [527, 314] on label at bounding box center [529, 314] width 6 height 6
click at [527, 314] on input "checkbox" at bounding box center [528, 314] width 5 height 5
checkbox input "false"
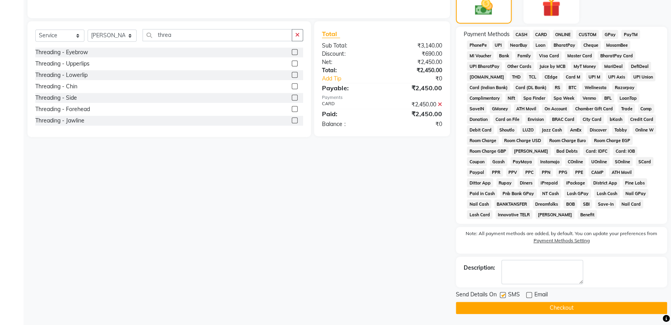
click at [607, 305] on button "Checkout" at bounding box center [561, 308] width 211 height 12
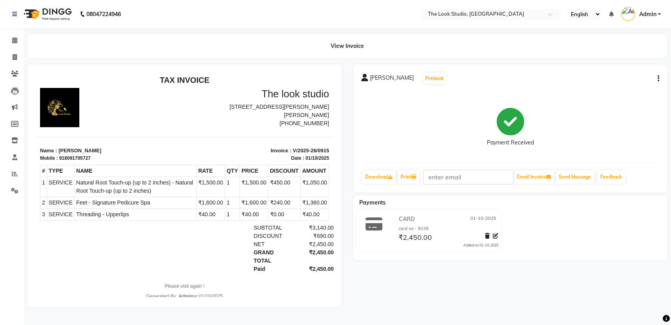
scroll to position [1, 0]
click at [14, 41] on icon at bounding box center [14, 40] width 5 height 6
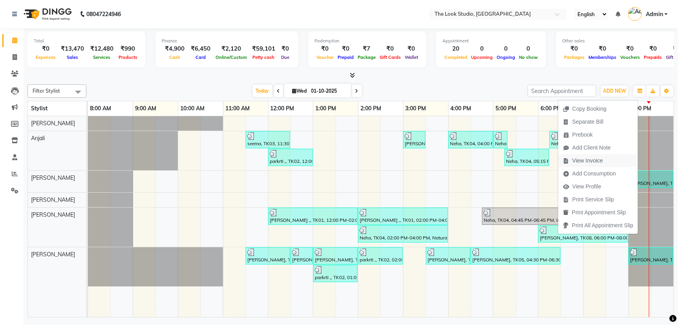
click at [590, 160] on span "View Invoice" at bounding box center [587, 161] width 31 height 8
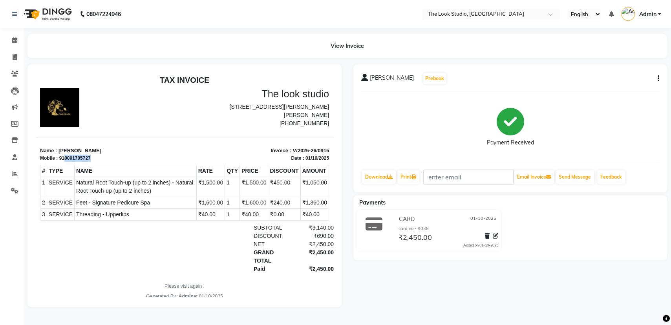
drag, startPoint x: 65, startPoint y: 158, endPoint x: 93, endPoint y: 159, distance: 27.9
click at [93, 159] on div "Mobile : 918091705727" at bounding box center [110, 158] width 140 height 7
copy div "8091705727"
click at [13, 55] on icon at bounding box center [15, 57] width 4 height 6
select select "service"
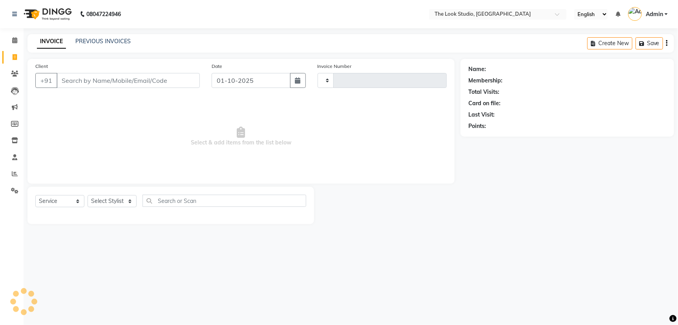
type input "0916"
select select "6149"
select select "product"
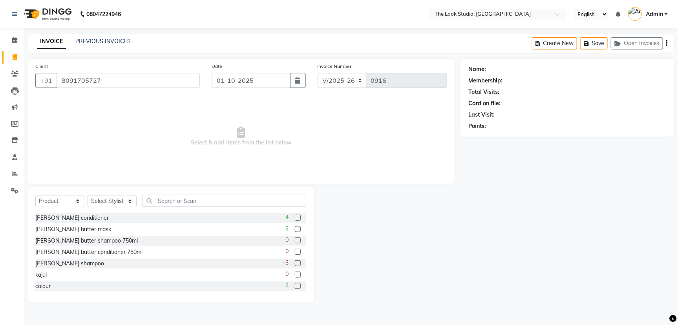
type input "8091705727"
click at [66, 197] on select "Select Service Product Membership Package Voucher Prepaid Gift Card" at bounding box center [59, 201] width 49 height 12
select select "service"
click at [35, 195] on select "Select Service Product Membership Package Voucher Prepaid Gift Card" at bounding box center [59, 201] width 49 height 12
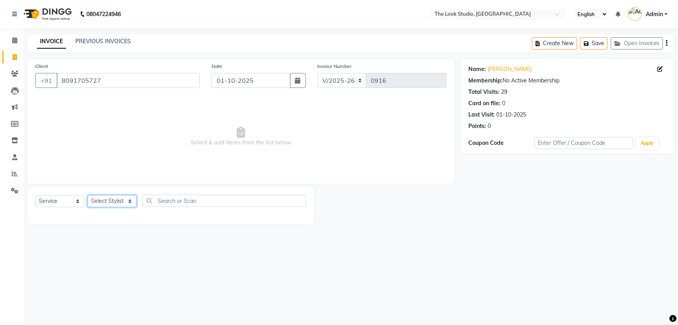
click at [115, 199] on select "Select Stylist [PERSON_NAME] [PERSON_NAME] Danish [PERSON_NAME] [PERSON_NAME] […" at bounding box center [111, 201] width 49 height 12
select select "45935"
click at [87, 195] on select "Select Stylist [PERSON_NAME] [PERSON_NAME] Danish [PERSON_NAME] [PERSON_NAME] […" at bounding box center [111, 201] width 49 height 12
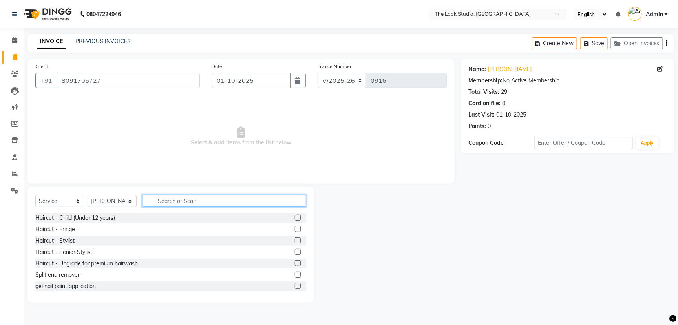
click at [173, 202] on input "text" at bounding box center [224, 201] width 164 height 12
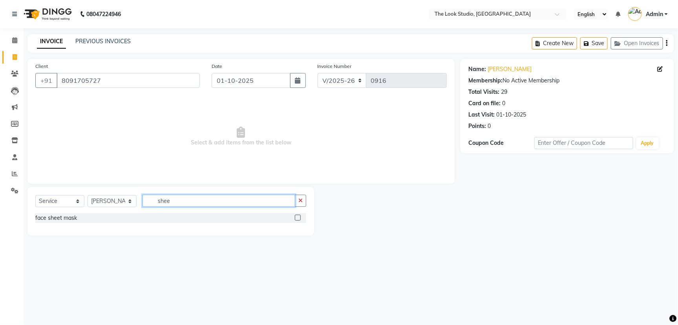
type input "shee"
click at [297, 217] on label at bounding box center [298, 218] width 6 height 6
click at [297, 217] on input "checkbox" at bounding box center [297, 217] width 5 height 5
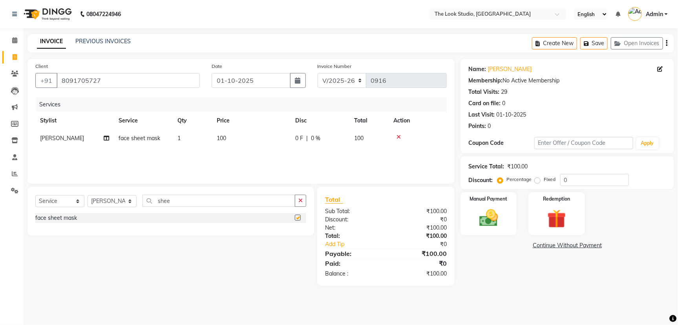
checkbox input "false"
click at [495, 215] on img at bounding box center [488, 218] width 32 height 22
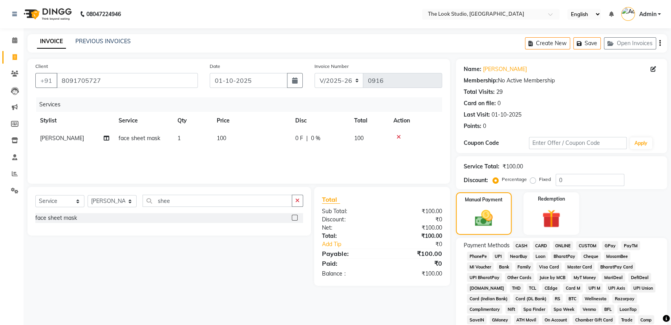
click at [499, 255] on span "UPI" at bounding box center [498, 255] width 12 height 9
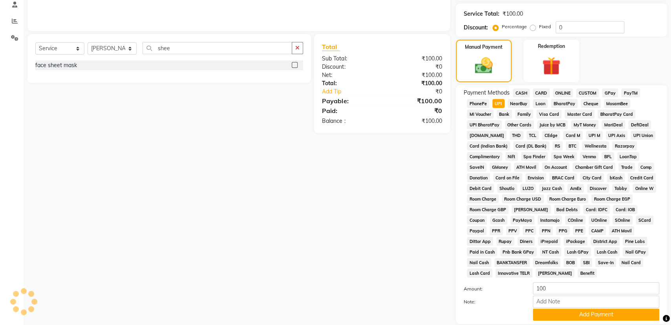
scroll to position [208, 0]
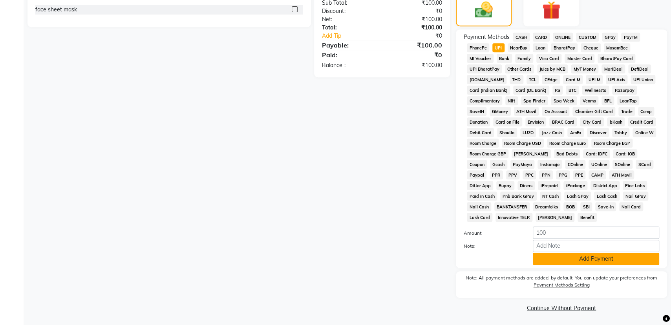
click at [585, 260] on button "Add Payment" at bounding box center [595, 259] width 126 height 12
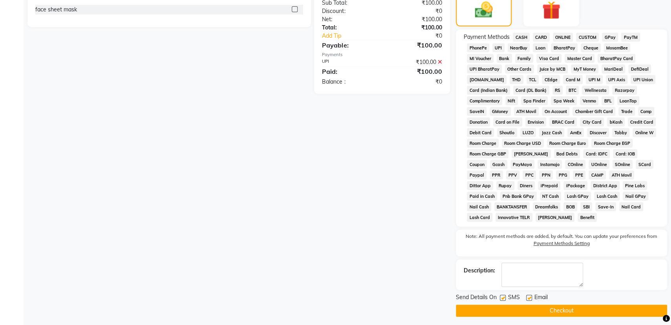
click at [530, 298] on label at bounding box center [529, 298] width 6 height 6
click at [530, 298] on input "checkbox" at bounding box center [528, 297] width 5 height 5
checkbox input "false"
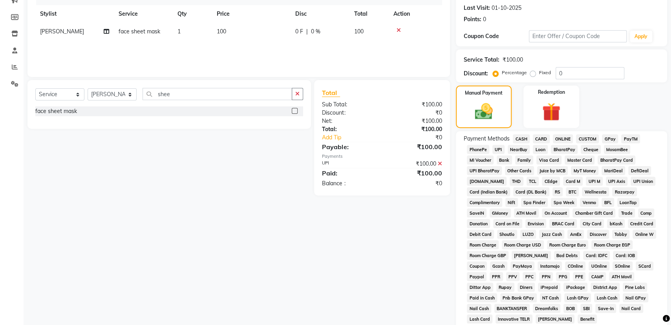
scroll to position [87, 0]
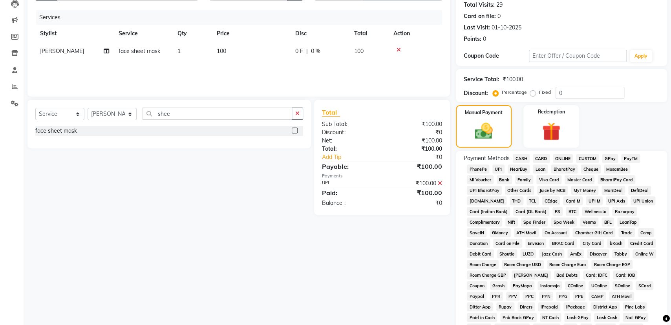
click at [439, 183] on icon at bounding box center [439, 182] width 4 height 5
click at [399, 47] on icon at bounding box center [398, 49] width 4 height 5
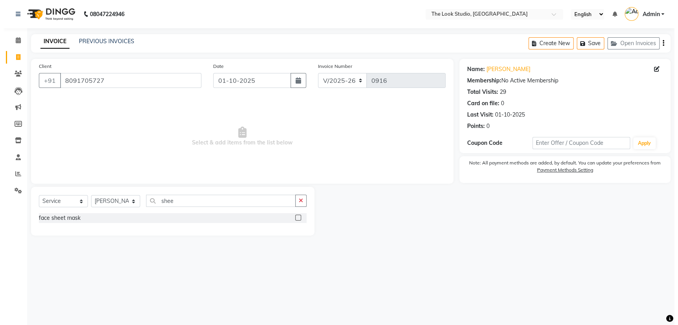
scroll to position [0, 0]
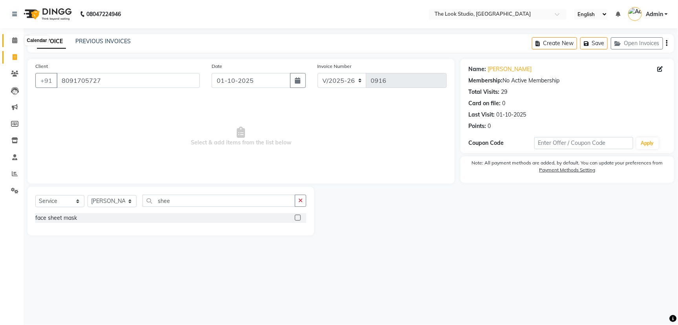
click at [13, 37] on span at bounding box center [15, 40] width 14 height 9
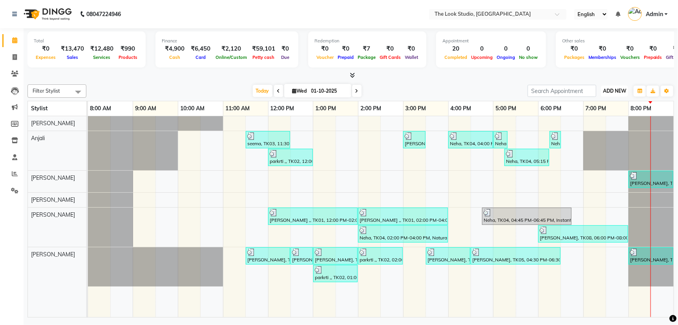
click at [618, 93] on span "ADD NEW" at bounding box center [614, 91] width 23 height 6
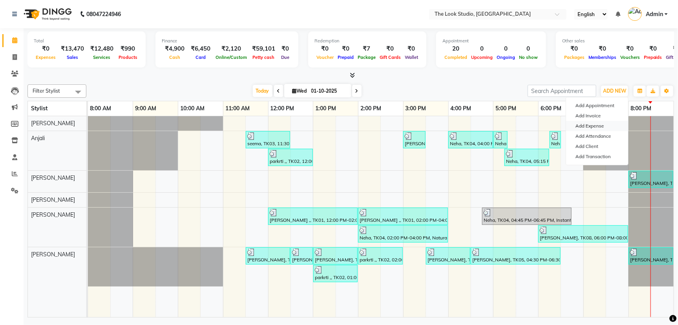
click at [604, 122] on link "Add Expense" at bounding box center [597, 126] width 62 height 10
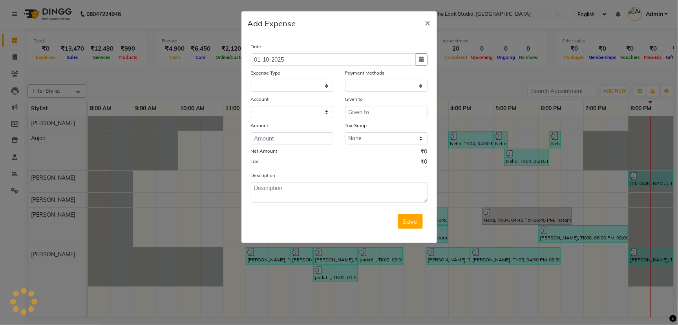
select select "1"
select select "5136"
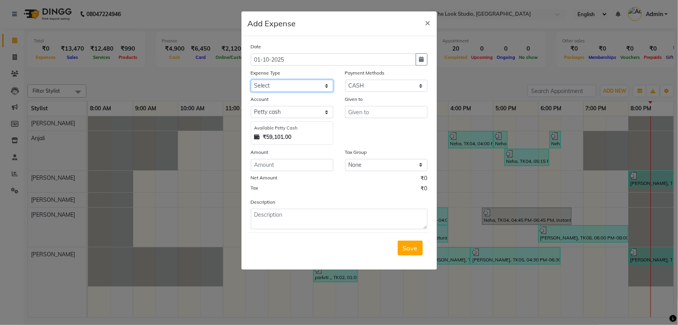
click at [285, 82] on select "Select Advance Salary Bank charges Car maintenance Cash Deposited to bank Cash …" at bounding box center [292, 86] width 82 height 12
select select "13970"
click at [251, 80] on select "Select Advance Salary Bank charges Car maintenance Cash Deposited to bank Cash …" at bounding box center [292, 86] width 82 height 12
click at [294, 164] on input "number" at bounding box center [292, 165] width 82 height 12
type input "30"
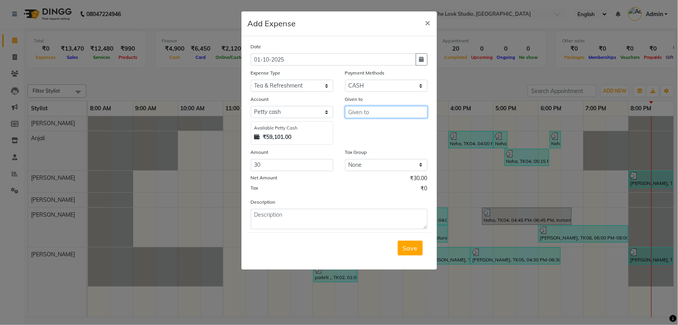
click at [375, 108] on input "text" at bounding box center [386, 112] width 82 height 12
click at [375, 126] on button "B anty" at bounding box center [376, 128] width 62 height 13
type input "[PERSON_NAME]"
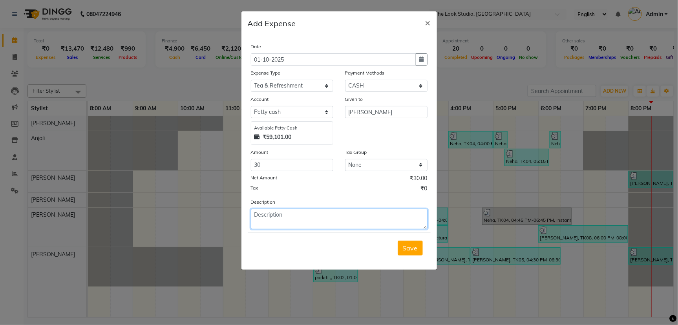
click at [327, 215] on textarea at bounding box center [339, 219] width 177 height 20
type textarea "milk"
click at [421, 248] on button "Save" at bounding box center [409, 248] width 25 height 15
